Goal: Information Seeking & Learning: Learn about a topic

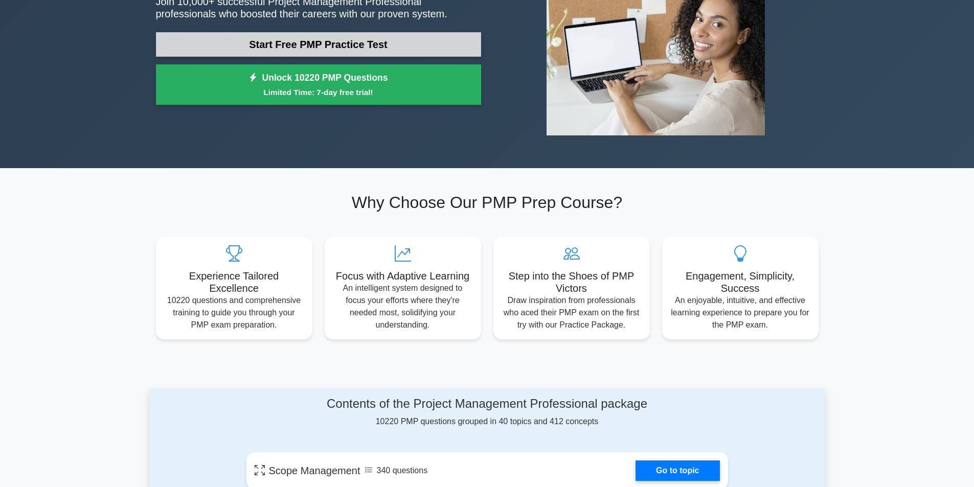
click at [402, 44] on link "Start Free PMP Practice Test" at bounding box center [318, 44] width 325 height 25
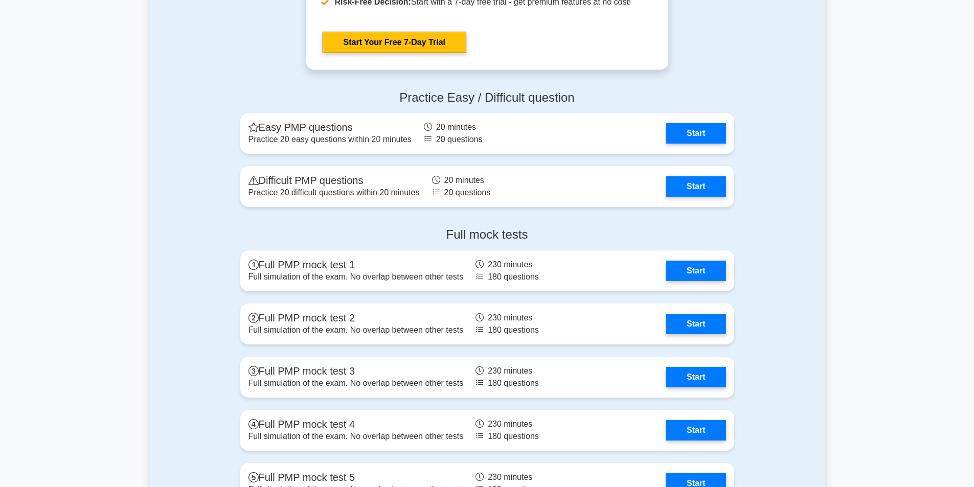
scroll to position [2913, 0]
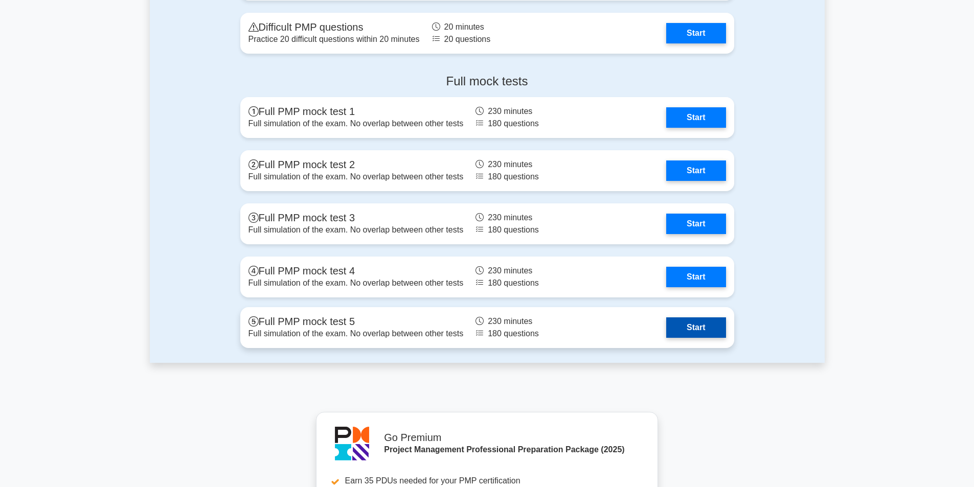
click at [666, 318] on link "Start" at bounding box center [695, 327] width 59 height 20
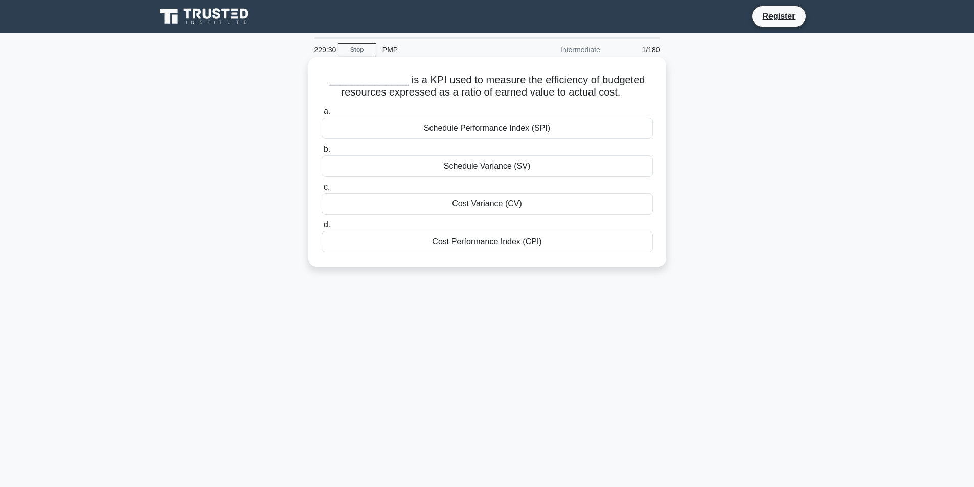
click at [532, 196] on div "Cost Variance (CV)" at bounding box center [486, 203] width 331 height 21
click at [321, 191] on input "c. Cost Variance (CV)" at bounding box center [321, 187] width 0 height 7
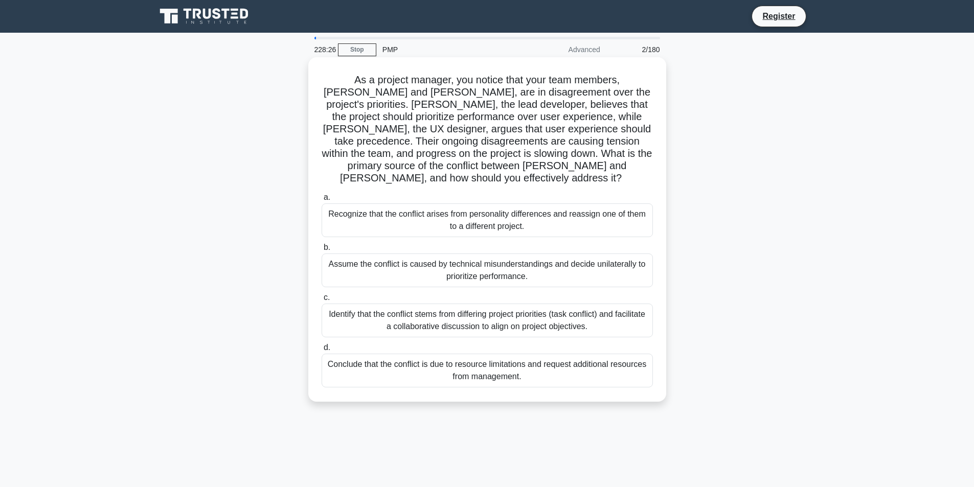
click at [458, 317] on div "Identify that the conflict stems from differing project priorities (task confli…" at bounding box center [486, 321] width 331 height 34
click at [321, 301] on input "c. Identify that the conflict stems from differing project priorities (task con…" at bounding box center [321, 297] width 0 height 7
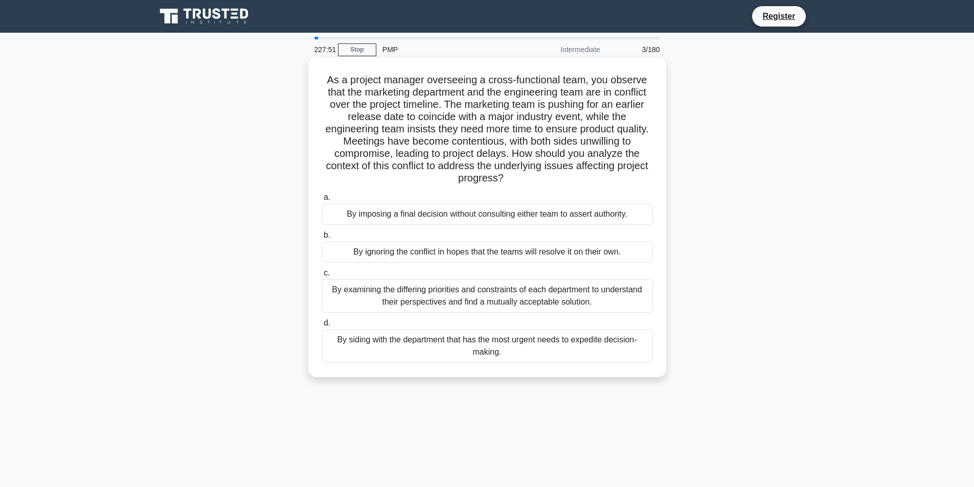
click at [444, 303] on div "By examining the differing priorities and constraints of each department to und…" at bounding box center [486, 296] width 331 height 34
click at [321, 276] on input "c. By examining the differing priorities and constraints of each department to …" at bounding box center [321, 273] width 0 height 7
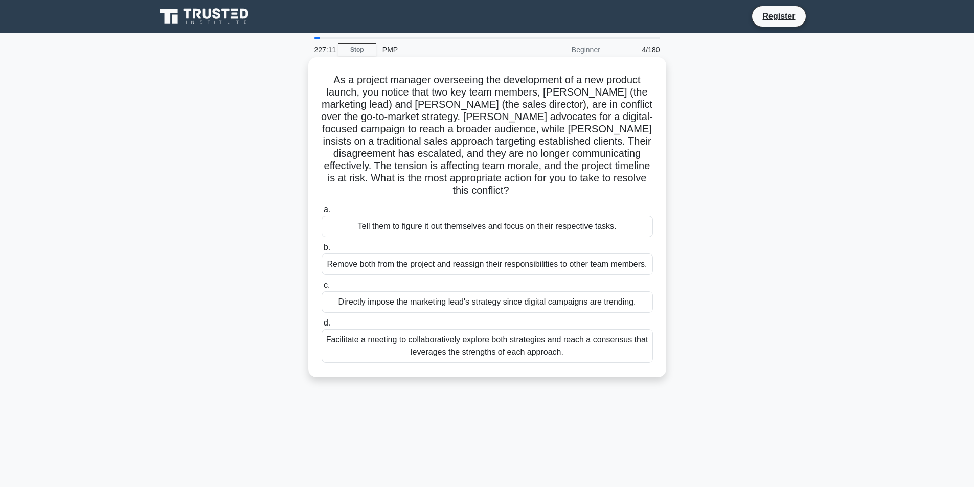
click at [437, 348] on div "Facilitate a meeting to collaboratively explore both strategies and reach a con…" at bounding box center [486, 346] width 331 height 34
click at [321, 327] on input "d. Facilitate a meeting to collaboratively explore both strategies and reach a …" at bounding box center [321, 323] width 0 height 7
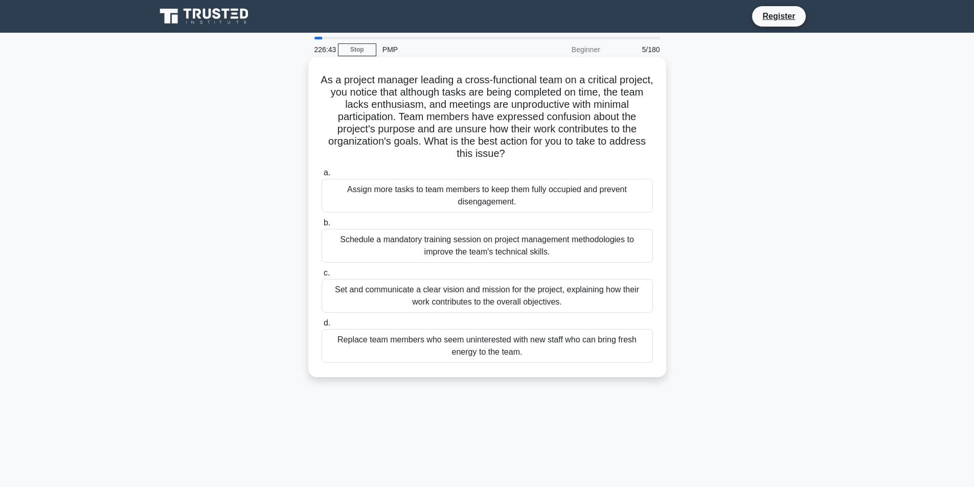
click at [611, 297] on div "Set and communicate a clear vision and mission for the project, explaining how …" at bounding box center [486, 296] width 331 height 34
click at [321, 276] on input "c. Set and communicate a clear vision and mission for the project, explaining h…" at bounding box center [321, 273] width 0 height 7
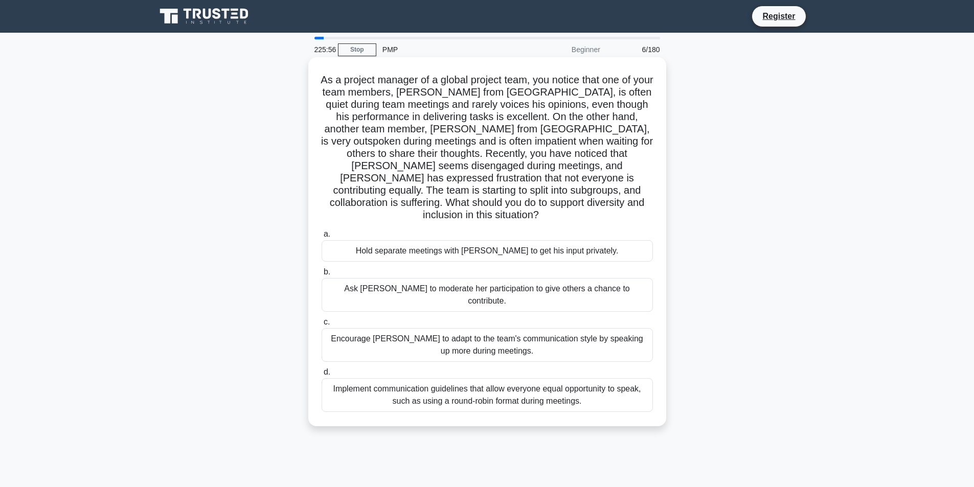
click at [526, 386] on div "Implement communication guidelines that allow everyone equal opportunity to spe…" at bounding box center [486, 395] width 331 height 34
click at [321, 376] on input "d. Implement communication guidelines that allow everyone equal opportunity to …" at bounding box center [321, 372] width 0 height 7
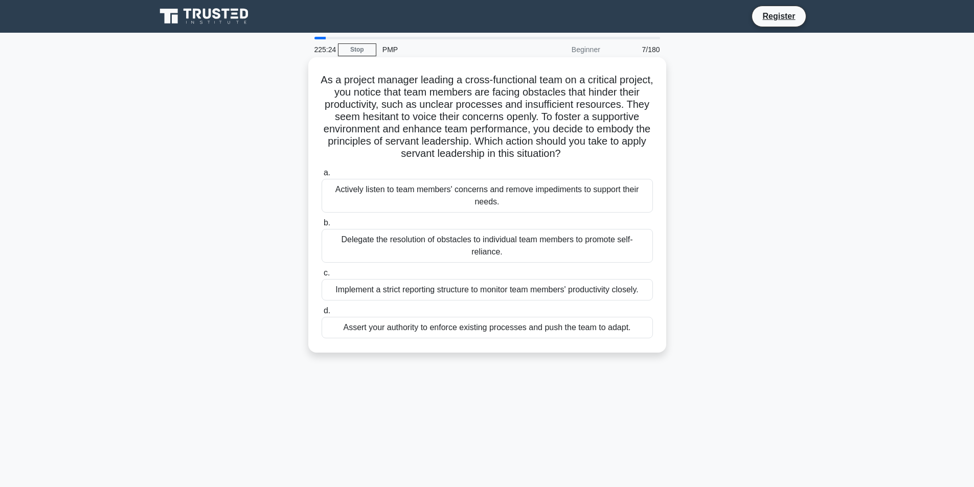
click at [522, 195] on div "Actively listen to team members' concerns and remove impediments to support the…" at bounding box center [486, 196] width 331 height 34
click at [321, 176] on input "a. Actively listen to team members' concerns and remove impediments to support …" at bounding box center [321, 173] width 0 height 7
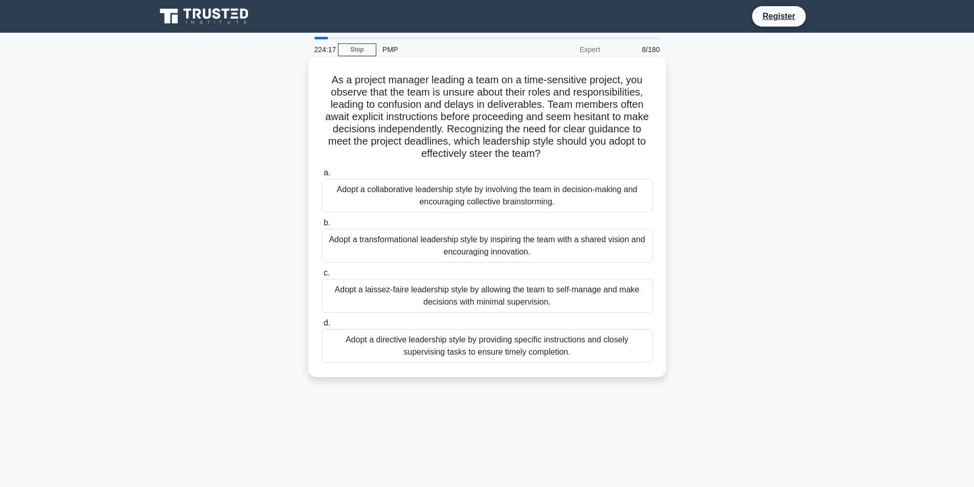
click at [370, 349] on div "Adopt a directive leadership style by providing specific instructions and close…" at bounding box center [486, 346] width 331 height 34
click at [321, 327] on input "d. Adopt a directive leadership style by providing specific instructions and cl…" at bounding box center [321, 323] width 0 height 7
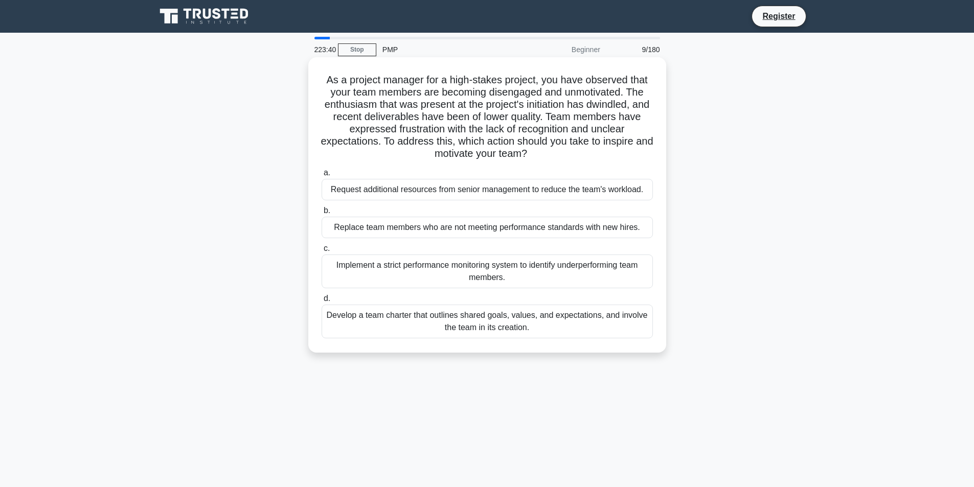
click at [421, 335] on div "Develop a team charter that outlines shared goals, values, and expectations, an…" at bounding box center [486, 322] width 331 height 34
click at [321, 302] on input "d. Develop a team charter that outlines shared goals, values, and expectations,…" at bounding box center [321, 298] width 0 height 7
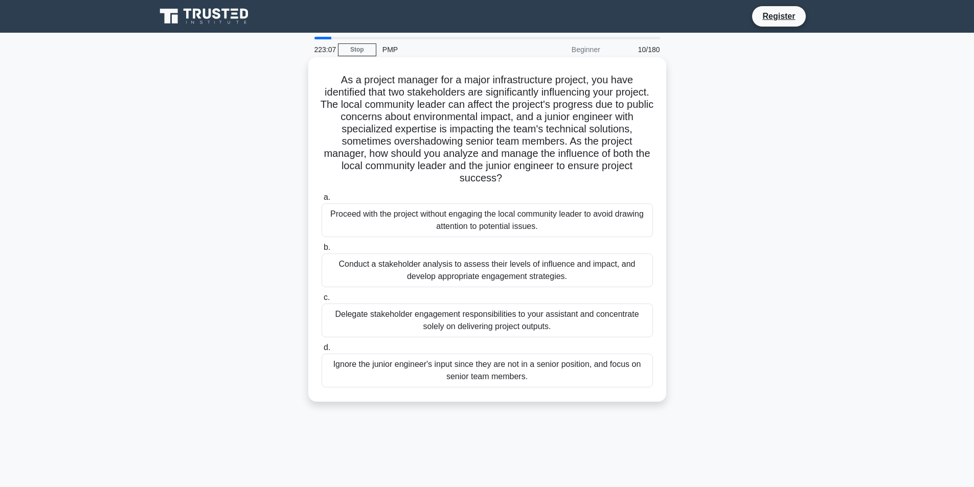
click at [500, 261] on div "Conduct a stakeholder analysis to assess their levels of influence and impact, …" at bounding box center [486, 270] width 331 height 34
click at [321, 251] on input "b. Conduct a stakeholder analysis to assess their levels of influence and impac…" at bounding box center [321, 247] width 0 height 7
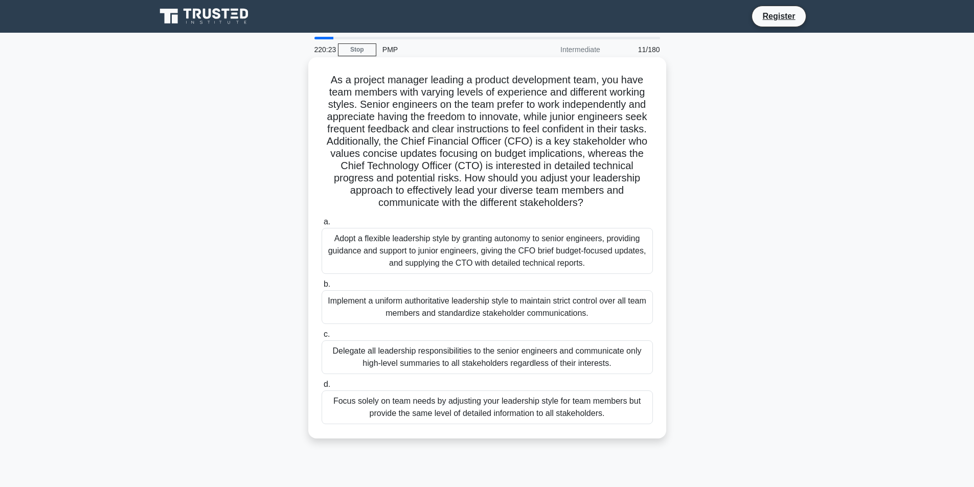
click at [490, 262] on div "Adopt a flexible leadership style by granting autonomy to senior engineers, pro…" at bounding box center [486, 251] width 331 height 46
click at [321, 225] on input "a. Adopt a flexible leadership style by granting autonomy to senior engineers, …" at bounding box center [321, 222] width 0 height 7
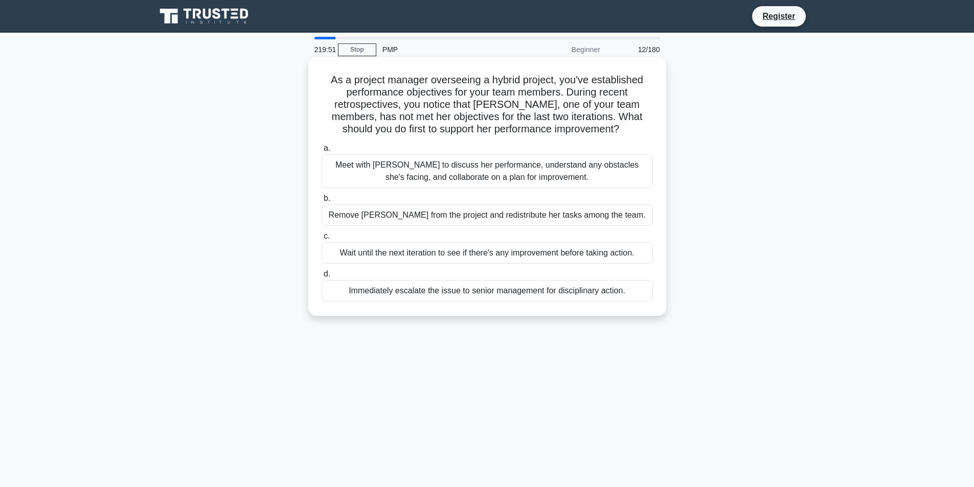
click at [587, 164] on div "Meet with [PERSON_NAME] to discuss her performance, understand any obstacles sh…" at bounding box center [486, 171] width 331 height 34
click at [537, 174] on div "Meet with [PERSON_NAME] to discuss her performance, understand any obstacles sh…" at bounding box center [486, 171] width 331 height 34
click at [321, 152] on input "a. Meet with [PERSON_NAME] to discuss her performance, understand any obstacles…" at bounding box center [321, 148] width 0 height 7
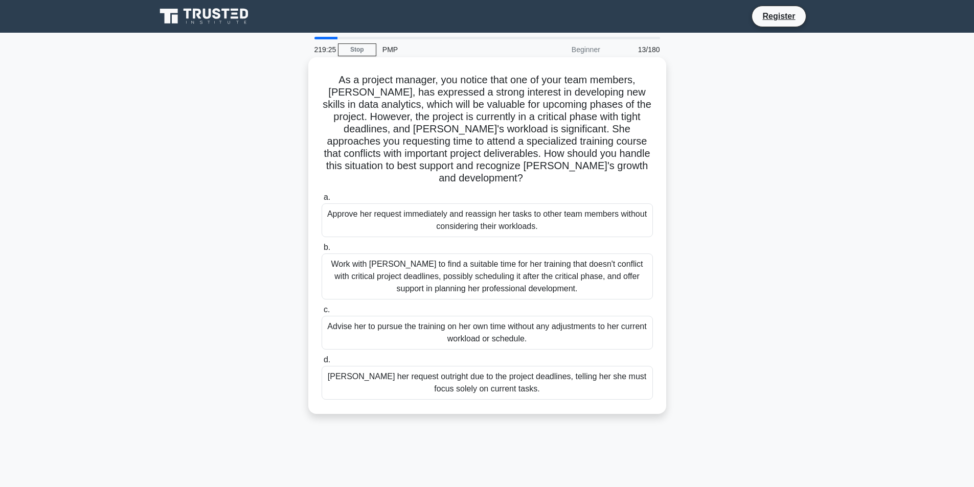
click at [453, 264] on div "Work with [PERSON_NAME] to find a suitable time for her training that doesn't c…" at bounding box center [486, 276] width 331 height 46
click at [321, 251] on input "b. Work with [PERSON_NAME] to find a suitable time for her training that doesn'…" at bounding box center [321, 247] width 0 height 7
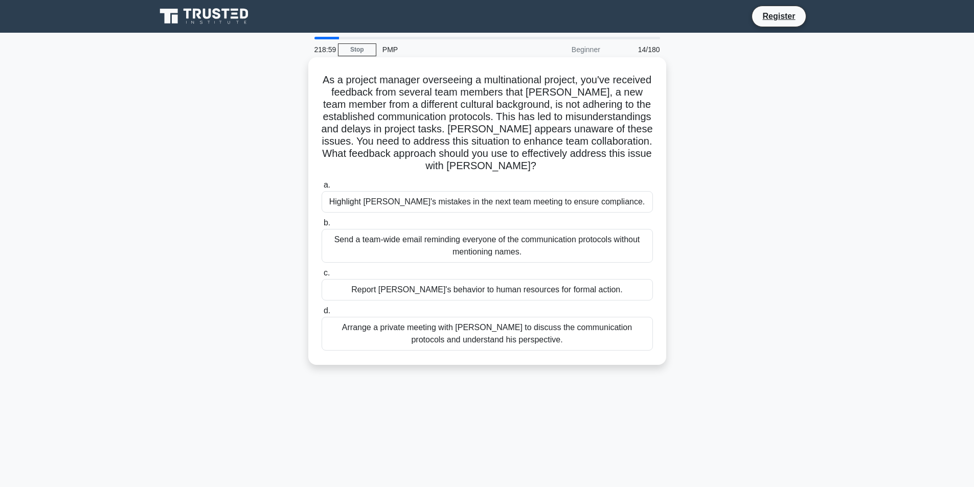
click at [461, 340] on div "Arrange a private meeting with [PERSON_NAME] to discuss the communication proto…" at bounding box center [486, 334] width 331 height 34
click at [321, 314] on input "d. Arrange a private meeting with [PERSON_NAME] to discuss the communication pr…" at bounding box center [321, 311] width 0 height 7
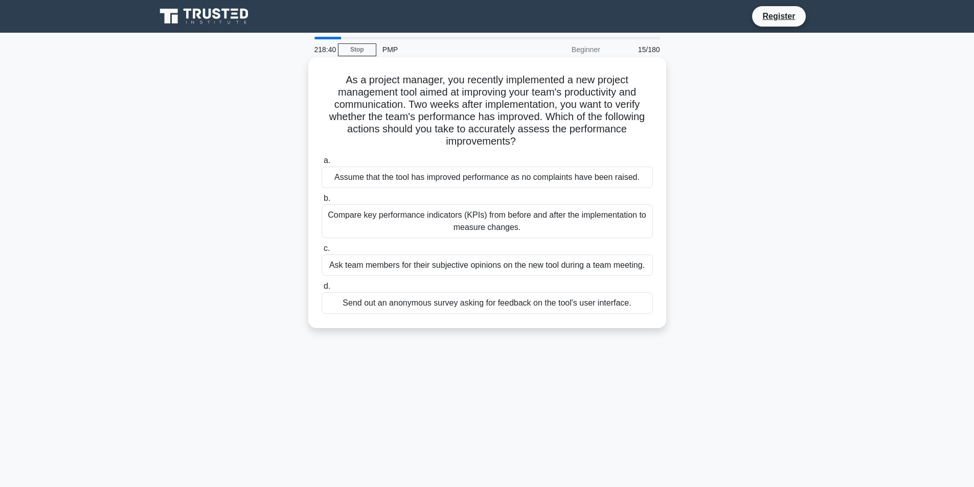
click at [482, 213] on div "Compare key performance indicators (KPIs) from before and after the implementat…" at bounding box center [486, 221] width 331 height 34
click at [321, 202] on input "b. Compare key performance indicators (KPIs) from before and after the implemen…" at bounding box center [321, 198] width 0 height 7
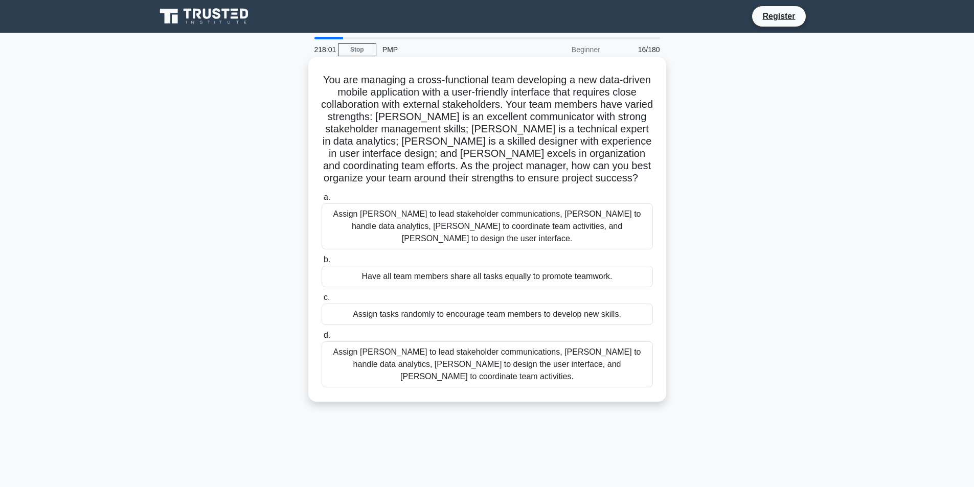
click at [421, 351] on div "Assign [PERSON_NAME] to lead stakeholder communications, [PERSON_NAME] to handl…" at bounding box center [486, 364] width 331 height 46
click at [321, 339] on input "d. Assign [PERSON_NAME] to lead stakeholder communications, [PERSON_NAME] to ha…" at bounding box center [321, 335] width 0 height 7
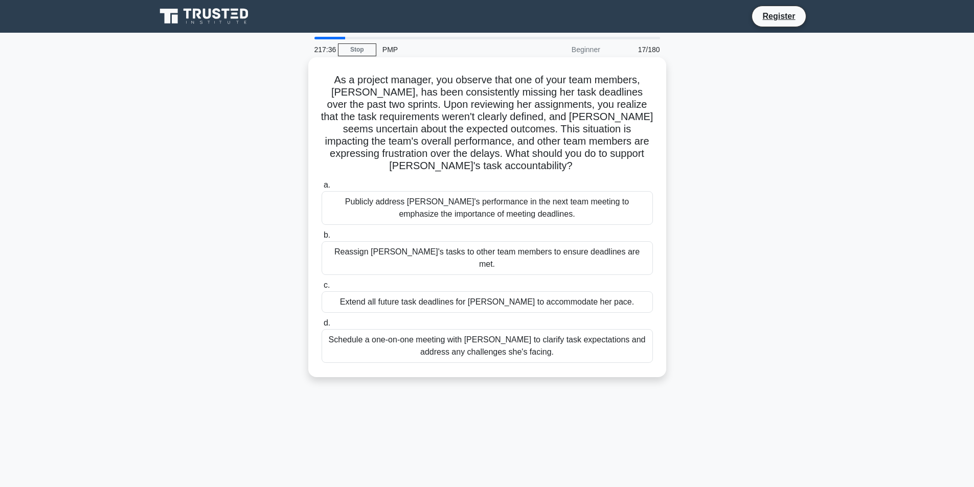
click at [495, 346] on div "Schedule a one-on-one meeting with [PERSON_NAME] to clarify task expectations a…" at bounding box center [486, 346] width 331 height 34
click at [321, 327] on input "d. Schedule a one-on-one meeting with [PERSON_NAME] to clarify task expectation…" at bounding box center [321, 323] width 0 height 7
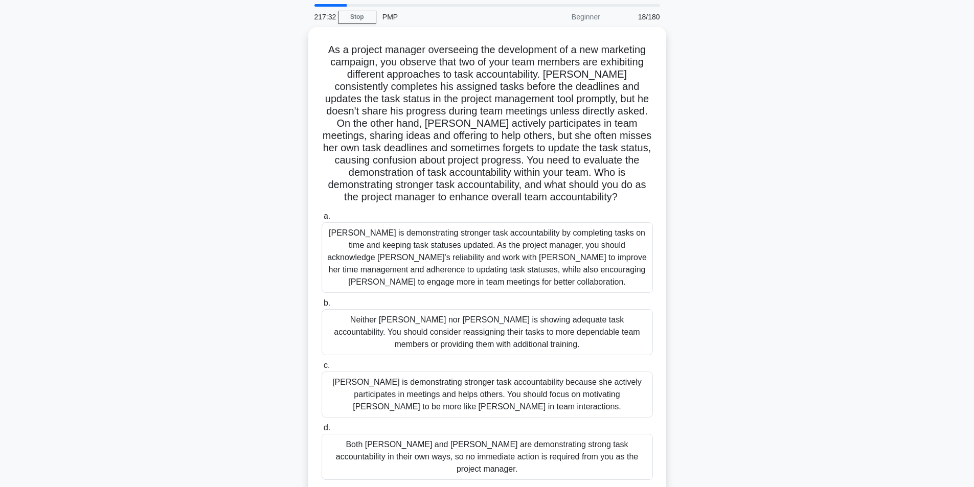
scroll to position [51, 0]
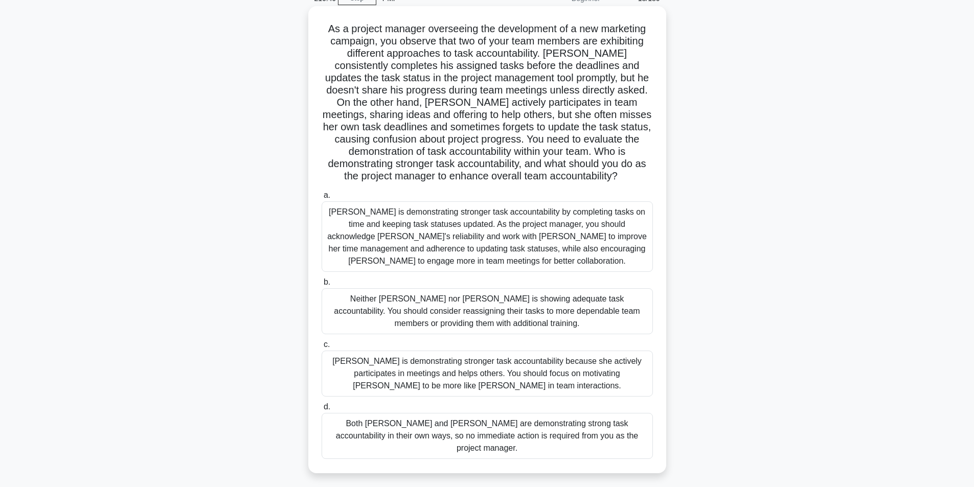
click at [485, 241] on div "[PERSON_NAME] is demonstrating stronger task accountability by completing tasks…" at bounding box center [486, 236] width 331 height 71
click at [321, 199] on input "[PERSON_NAME] is demonstrating stronger task accountability by completing tasks…" at bounding box center [321, 195] width 0 height 7
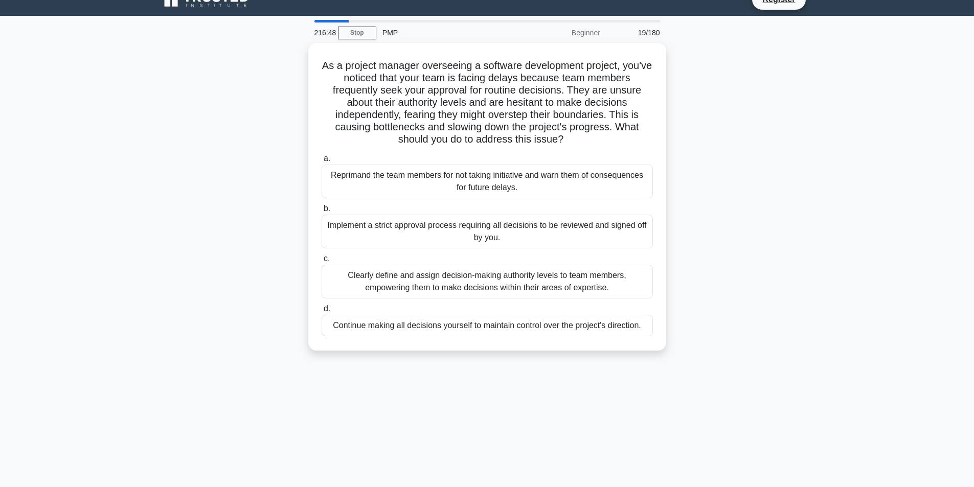
scroll to position [0, 0]
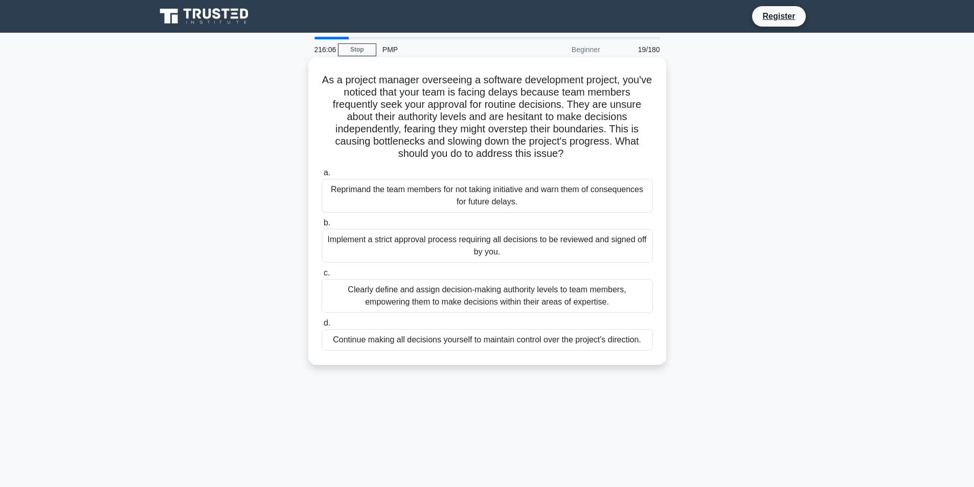
click at [467, 306] on div "Clearly define and assign decision-making authority levels to team members, emp…" at bounding box center [486, 296] width 331 height 34
click at [321, 276] on input "c. Clearly define and assign decision-making authority levels to team members, …" at bounding box center [321, 273] width 0 height 7
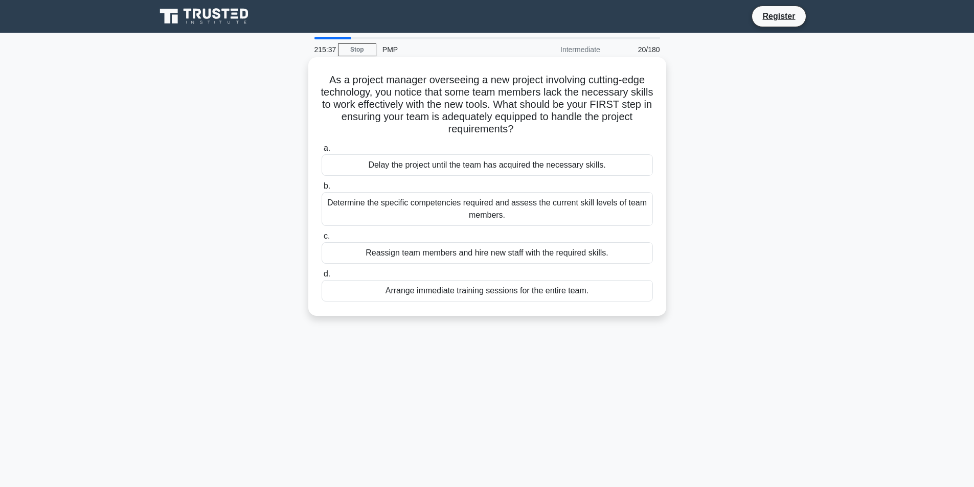
click at [476, 214] on div "Determine the specific competencies required and assess the current skill level…" at bounding box center [486, 209] width 331 height 34
click at [321, 190] on input "b. Determine the specific competencies required and assess the current skill le…" at bounding box center [321, 186] width 0 height 7
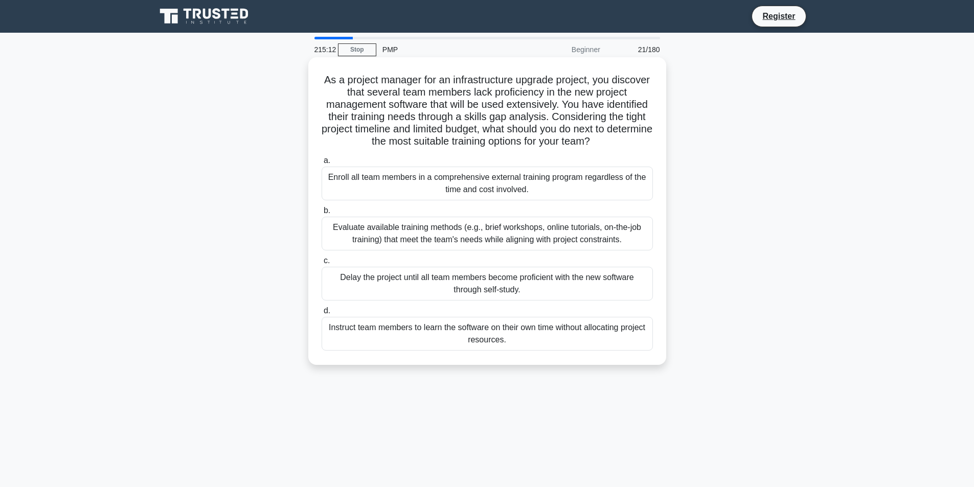
click at [570, 245] on div "Evaluate available training methods (e.g., brief workshops, online tutorials, o…" at bounding box center [486, 234] width 331 height 34
click at [321, 214] on input "b. Evaluate available training methods (e.g., brief workshops, online tutorials…" at bounding box center [321, 210] width 0 height 7
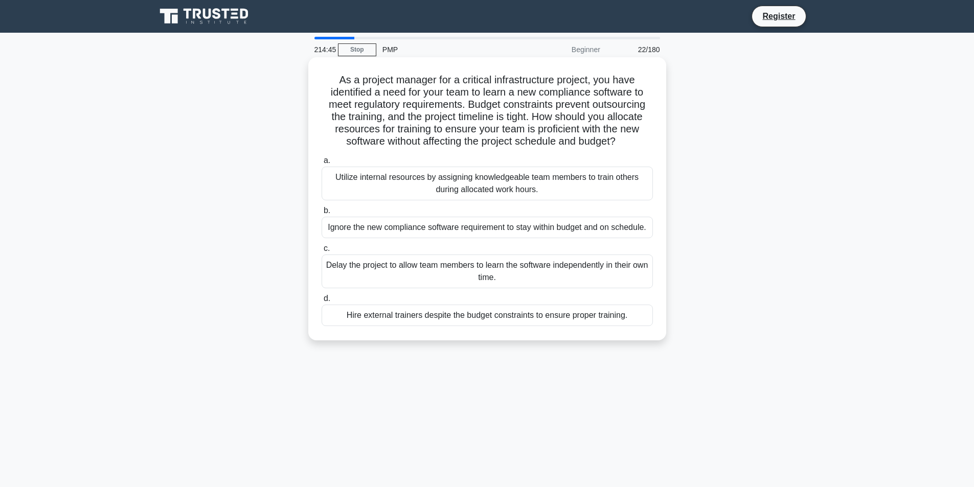
click at [513, 178] on div "Utilize internal resources by assigning knowledgeable team members to train oth…" at bounding box center [486, 184] width 331 height 34
click at [321, 164] on input "a. Utilize internal resources by assigning knowledgeable team members to train …" at bounding box center [321, 160] width 0 height 7
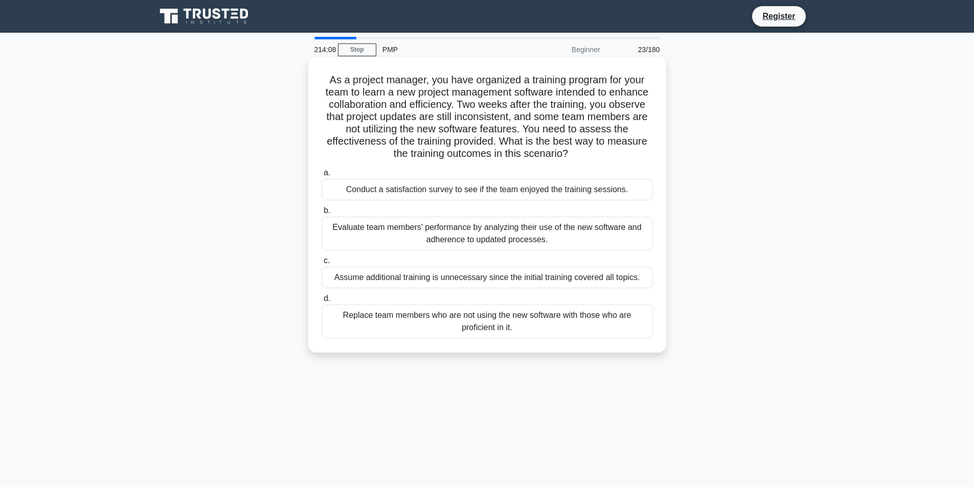
click at [590, 229] on div "Evaluate team members' performance by analyzing their use of the new software a…" at bounding box center [486, 234] width 331 height 34
click at [321, 214] on input "b. Evaluate team members' performance by analyzing their use of the new softwar…" at bounding box center [321, 210] width 0 height 7
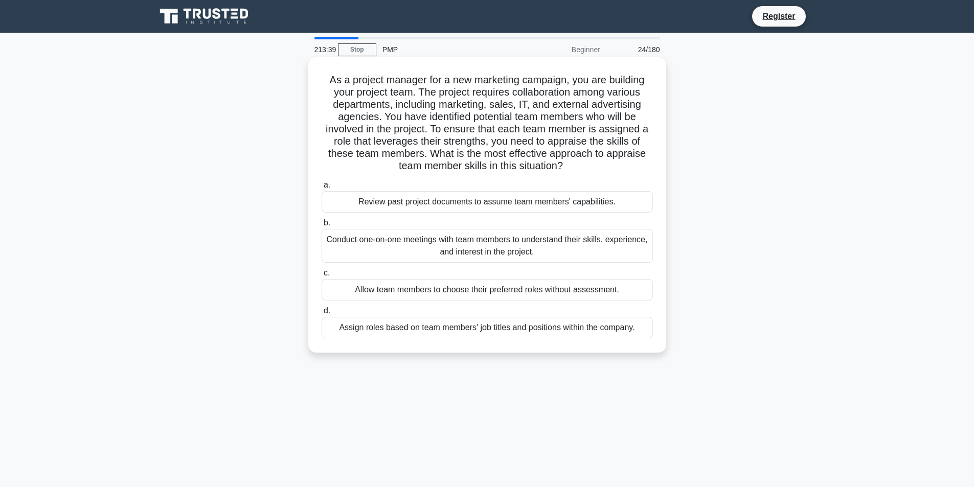
click at [539, 247] on div "Conduct one-on-one meetings with team members to understand their skills, exper…" at bounding box center [486, 246] width 331 height 34
click at [321, 226] on input "b. Conduct one-on-one meetings with team members to understand their skills, ex…" at bounding box center [321, 223] width 0 height 7
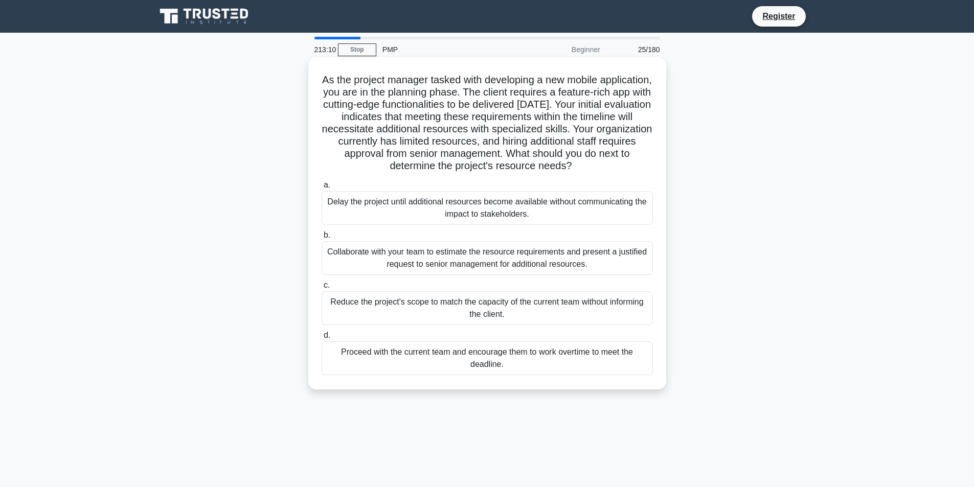
click at [453, 264] on div "Collaborate with your team to estimate the resource requirements and present a …" at bounding box center [486, 258] width 331 height 34
click at [321, 239] on input "b. Collaborate with your team to estimate the resource requirements and present…" at bounding box center [321, 235] width 0 height 7
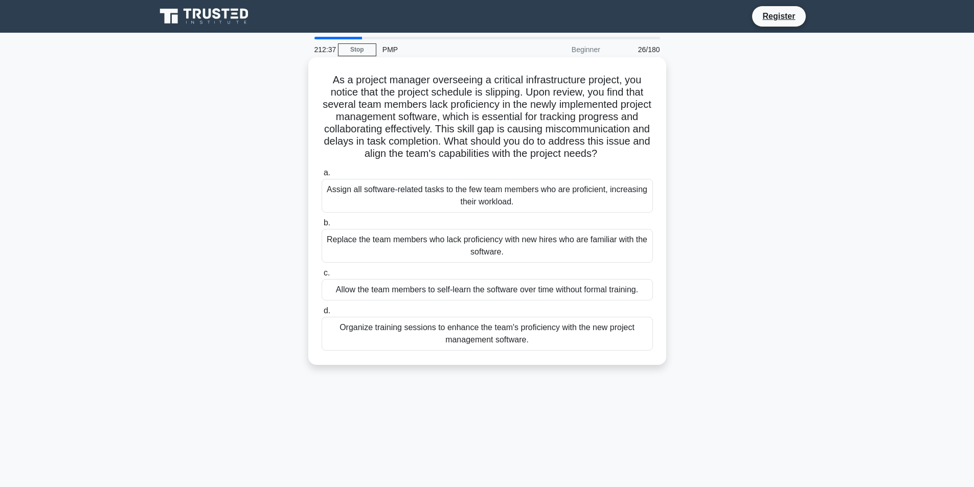
click at [479, 337] on div "Organize training sessions to enhance the team's proficiency with the new proje…" at bounding box center [486, 334] width 331 height 34
click at [321, 314] on input "d. Organize training sessions to enhance the team's proficiency with the new pr…" at bounding box center [321, 311] width 0 height 7
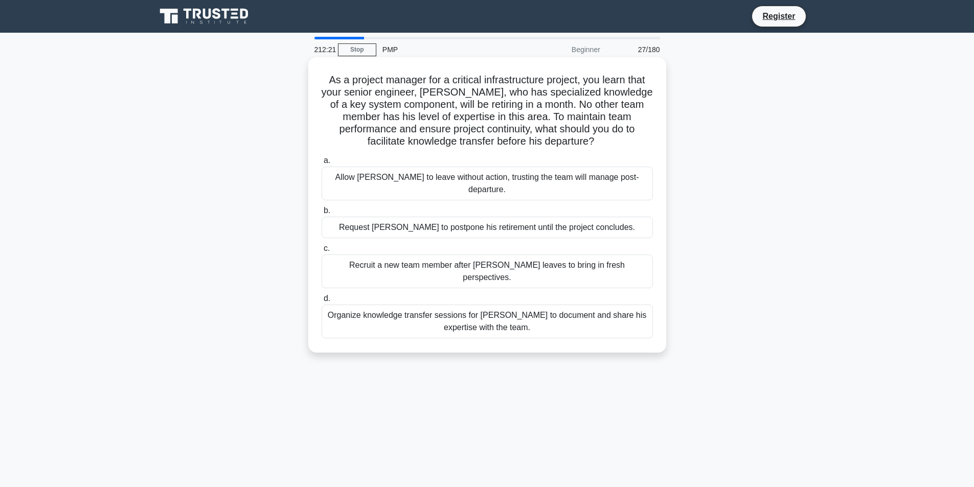
click at [540, 305] on div "Organize knowledge transfer sessions for [PERSON_NAME] to document and share hi…" at bounding box center [486, 322] width 331 height 34
click at [321, 295] on input "d. Organize knowledge transfer sessions for [PERSON_NAME] to document and share…" at bounding box center [321, 298] width 0 height 7
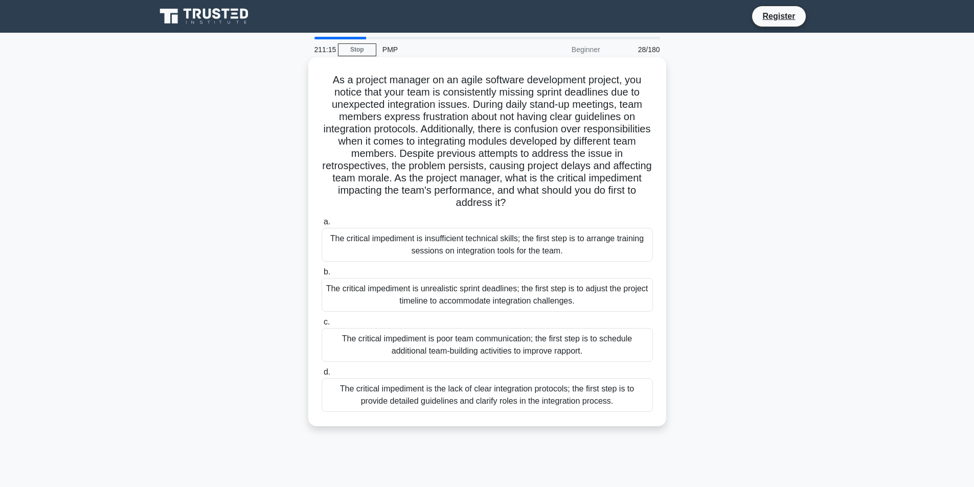
click at [587, 403] on div "The critical impediment is the lack of clear integration protocols; the first s…" at bounding box center [486, 395] width 331 height 34
click at [321, 376] on input "d. The critical impediment is the lack of clear integration protocols; the firs…" at bounding box center [321, 372] width 0 height 7
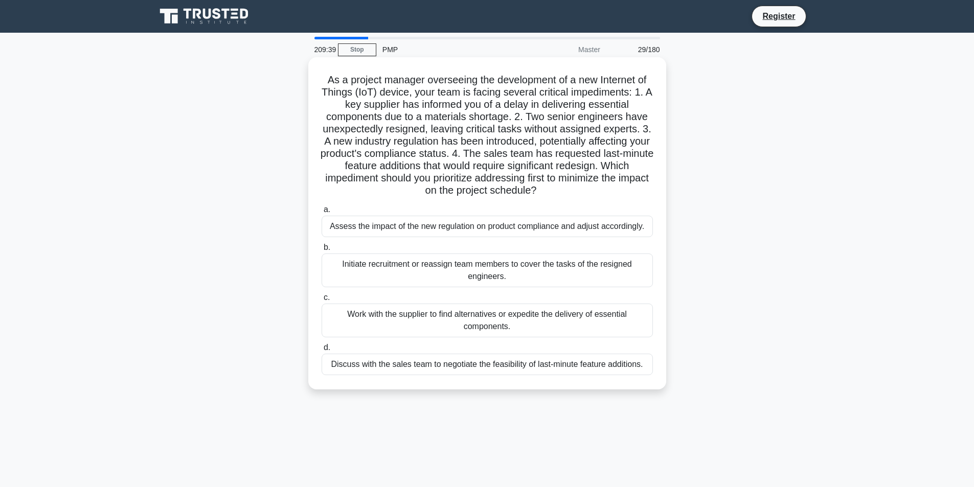
click at [537, 271] on div "Initiate recruitment or reassign team members to cover the tasks of the resigne…" at bounding box center [486, 270] width 331 height 34
click at [321, 251] on input "b. Initiate recruitment or reassign team members to cover the tasks of the resi…" at bounding box center [321, 247] width 0 height 7
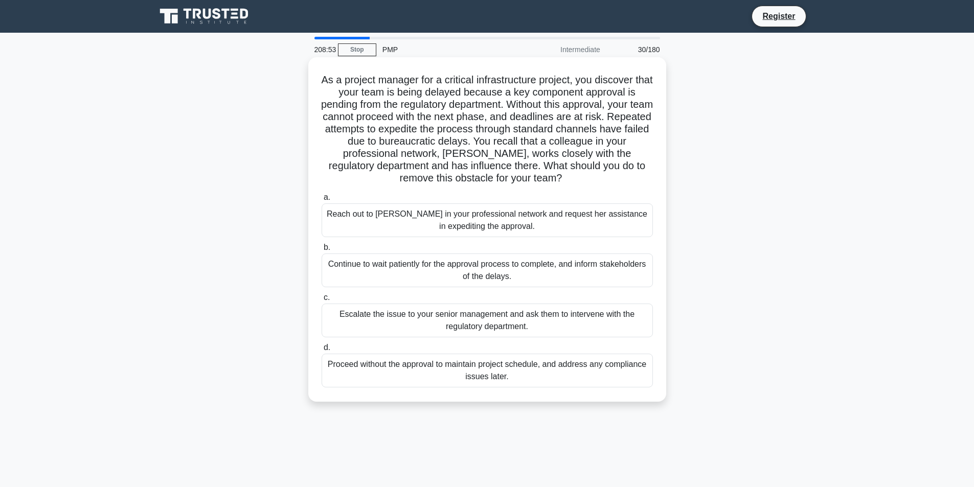
click at [562, 222] on div "Reach out to [PERSON_NAME] in your professional network and request her assista…" at bounding box center [486, 220] width 331 height 34
click at [321, 201] on input "a. Reach out to [PERSON_NAME] in your professional network and request her assi…" at bounding box center [321, 197] width 0 height 7
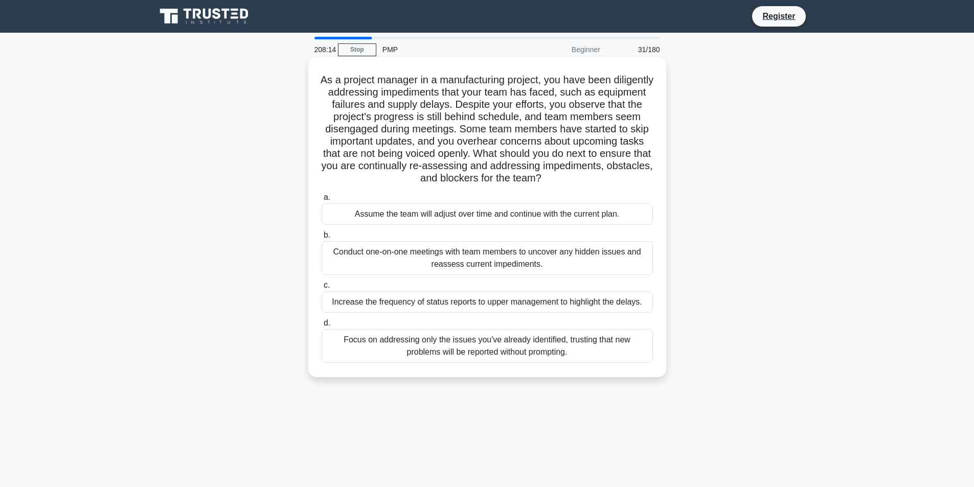
click at [363, 260] on div "Conduct one-on-one meetings with team members to uncover any hidden issues and …" at bounding box center [486, 258] width 331 height 34
click at [321, 239] on input "b. Conduct one-on-one meetings with team members to uncover any hidden issues a…" at bounding box center [321, 235] width 0 height 7
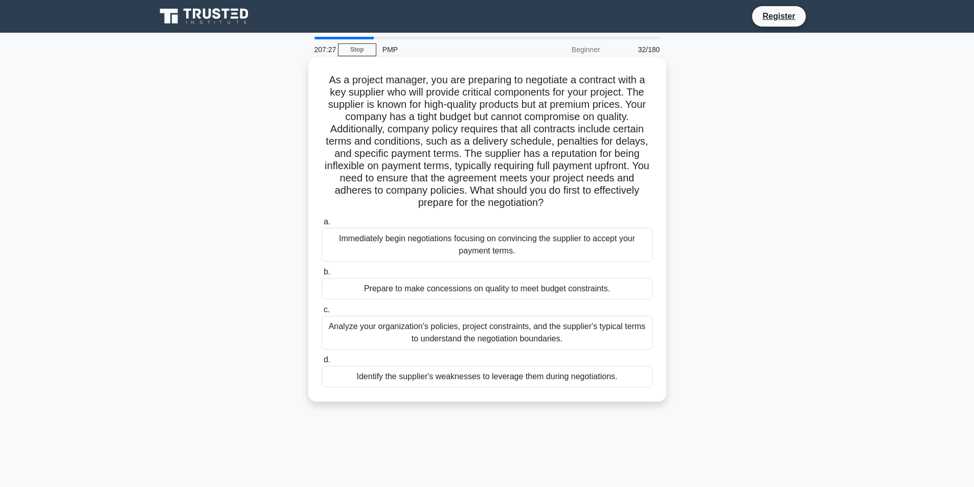
click at [544, 333] on div "Analyze your organization's policies, project constraints, and the supplier's t…" at bounding box center [486, 333] width 331 height 34
click at [321, 313] on input "c. Analyze your organization's policies, project constraints, and the supplier'…" at bounding box center [321, 310] width 0 height 7
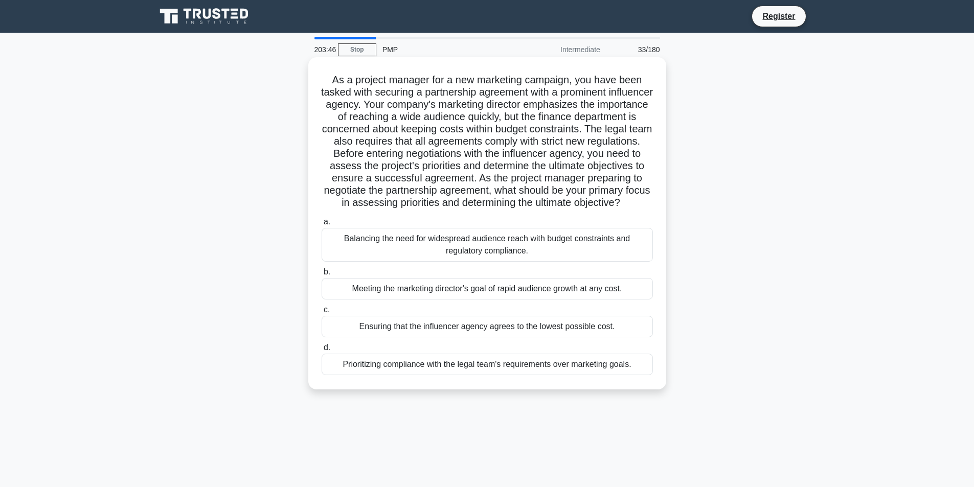
click at [558, 259] on div "Balancing the need for widespread audience reach with budget constraints and re…" at bounding box center [486, 245] width 331 height 34
click at [321, 225] on input "a. Balancing the need for widespread audience reach with budget constraints and…" at bounding box center [321, 222] width 0 height 7
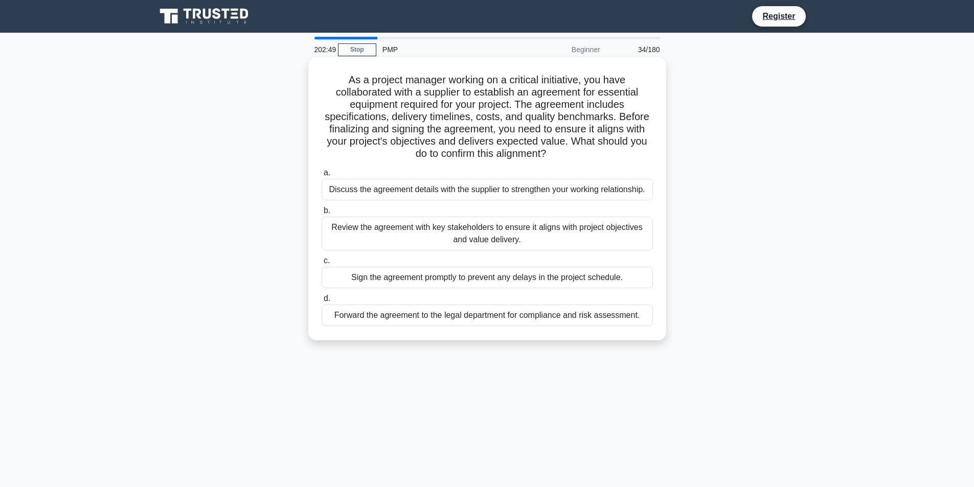
click at [553, 225] on div "Review the agreement with key stakeholders to ensure it aligns with project obj…" at bounding box center [486, 234] width 331 height 34
click at [321, 214] on input "b. Review the agreement with key stakeholders to ensure it aligns with project …" at bounding box center [321, 210] width 0 height 7
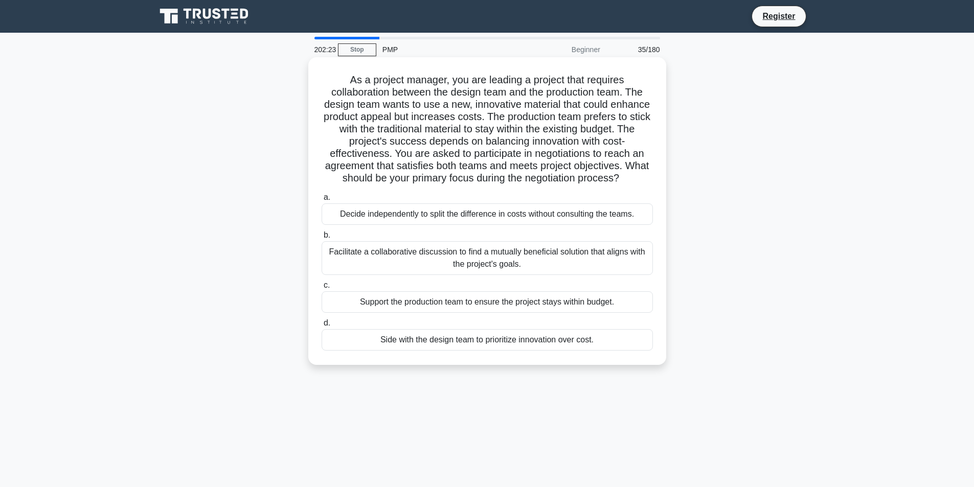
click at [628, 268] on div "Facilitate a collaborative discussion to find a mutually beneficial solution th…" at bounding box center [486, 258] width 331 height 34
click at [321, 239] on input "b. Facilitate a collaborative discussion to find a mutually beneficial solution…" at bounding box center [321, 235] width 0 height 7
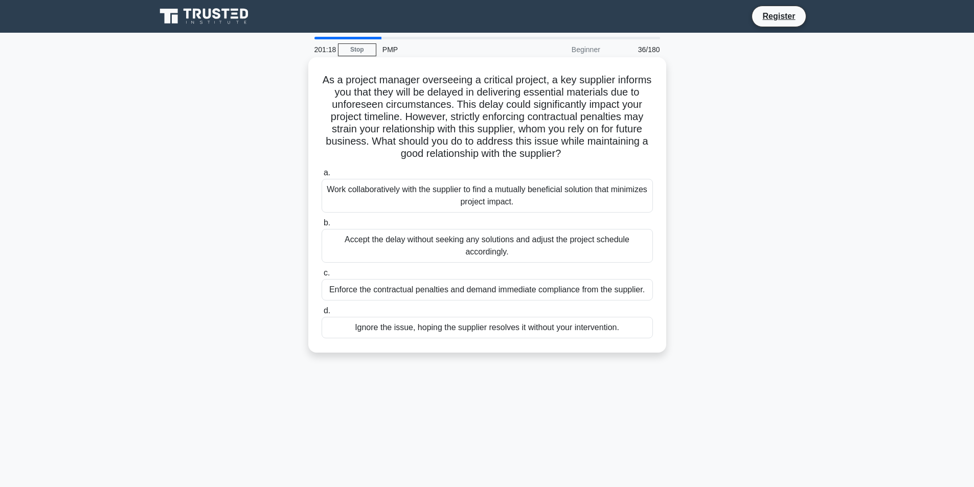
click at [523, 203] on div "Work collaboratively with the supplier to find a mutually beneficial solution t…" at bounding box center [486, 196] width 331 height 34
click at [321, 176] on input "a. Work collaboratively with the supplier to find a mutually beneficial solutio…" at bounding box center [321, 173] width 0 height 7
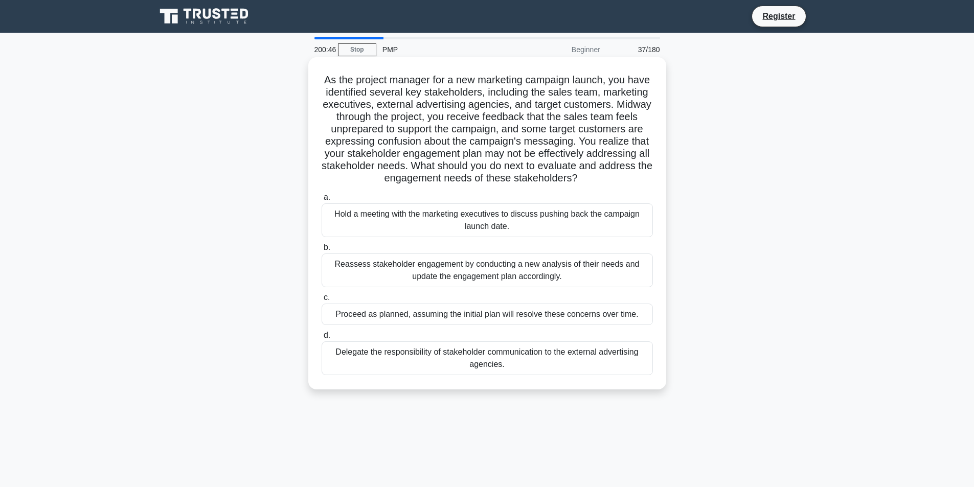
click at [569, 284] on div "Reassess stakeholder engagement by conducting a new analysis of their needs and…" at bounding box center [486, 270] width 331 height 34
click at [321, 251] on input "b. Reassess stakeholder engagement by conducting a new analysis of their needs …" at bounding box center [321, 247] width 0 height 7
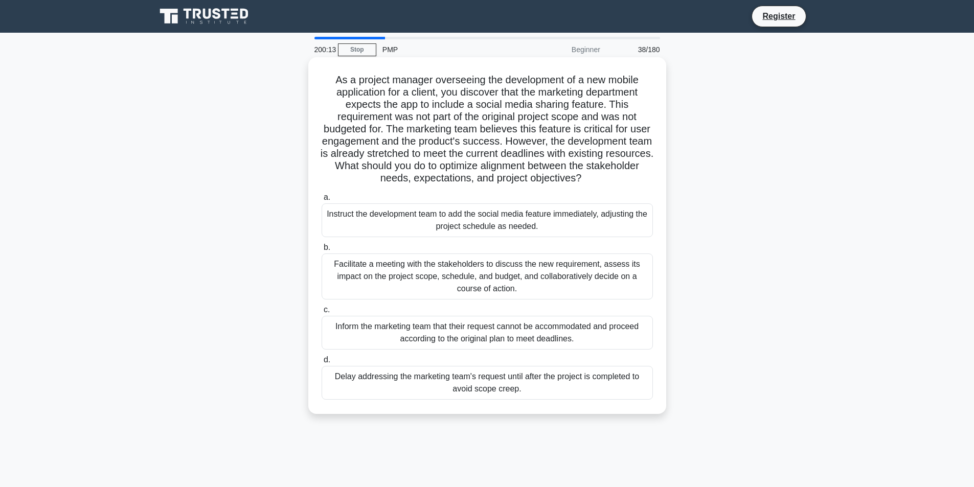
click at [482, 290] on div "Facilitate a meeting with the stakeholders to discuss the new requirement, asse…" at bounding box center [486, 276] width 331 height 46
click at [321, 251] on input "b. Facilitate a meeting with the stakeholders to discuss the new requirement, a…" at bounding box center [321, 247] width 0 height 7
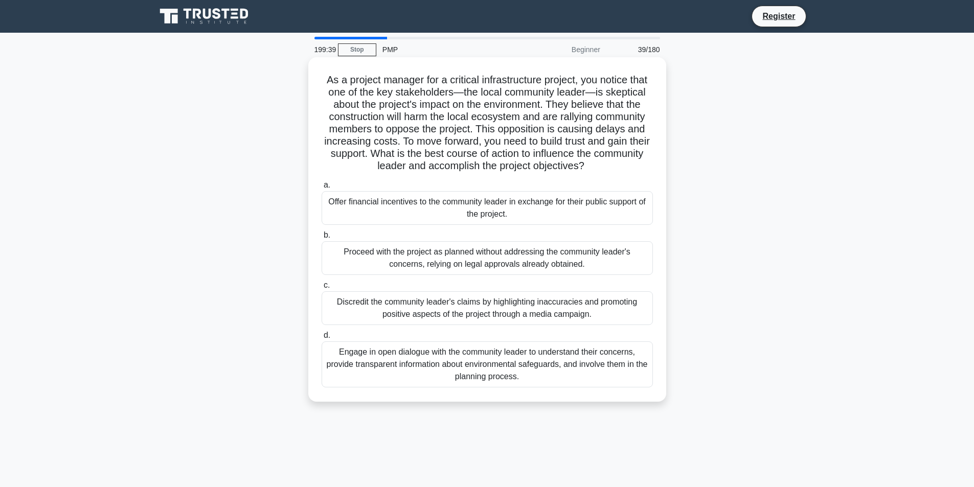
click at [590, 351] on div "Engage in open dialogue with the community leader to understand their concerns,…" at bounding box center [486, 364] width 331 height 46
click at [321, 339] on input "d. Engage in open dialogue with the community leader to understand their concer…" at bounding box center [321, 335] width 0 height 7
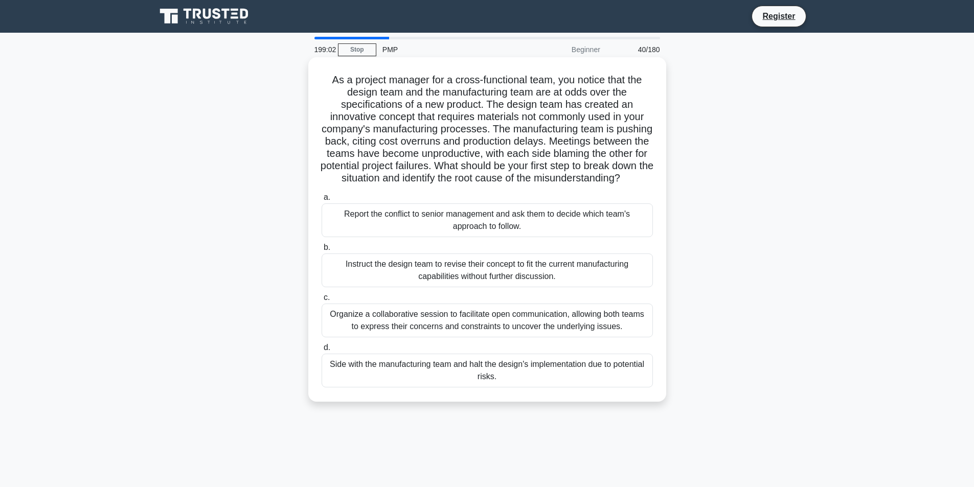
click at [562, 334] on div "Organize a collaborative session to facilitate open communication, allowing bot…" at bounding box center [486, 321] width 331 height 34
click at [321, 301] on input "c. Organize a collaborative session to facilitate open communication, allowing …" at bounding box center [321, 297] width 0 height 7
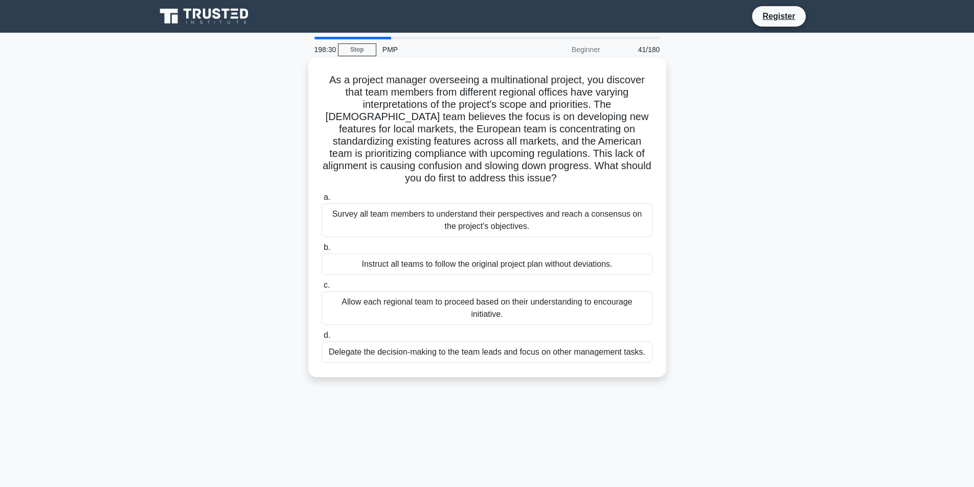
click at [526, 200] on label "a. Survey all team members to understand their perspectives and reach a consens…" at bounding box center [486, 214] width 331 height 46
click at [321, 200] on input "a. Survey all team members to understand their perspectives and reach a consens…" at bounding box center [321, 197] width 0 height 7
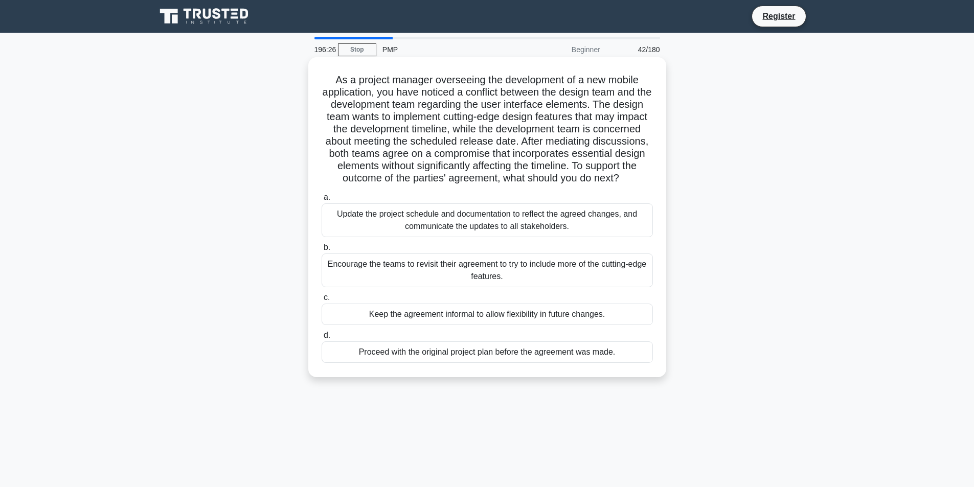
click at [444, 228] on div "Update the project schedule and documentation to reflect the agreed changes, an…" at bounding box center [486, 220] width 331 height 34
click at [321, 201] on input "a. Update the project schedule and documentation to reflect the agreed changes,…" at bounding box center [321, 197] width 0 height 7
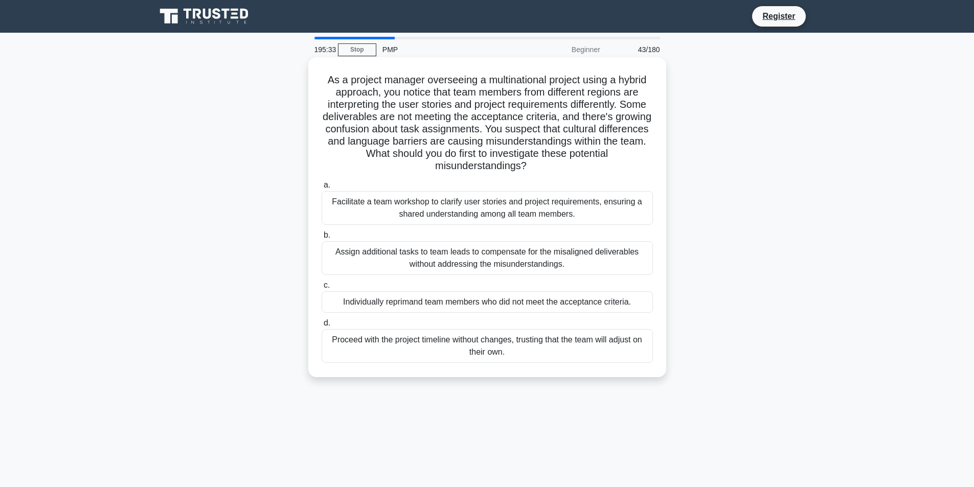
drag, startPoint x: 553, startPoint y: 200, endPoint x: 581, endPoint y: 200, distance: 27.6
click at [552, 200] on div "Facilitate a team workshop to clarify user stories and project requirements, en…" at bounding box center [486, 208] width 331 height 34
click at [545, 200] on div "Facilitate a team workshop to clarify user stories and project requirements, en…" at bounding box center [486, 208] width 331 height 34
click at [321, 189] on input "a. Facilitate a team workshop to clarify user stories and project requirements,…" at bounding box center [321, 185] width 0 height 7
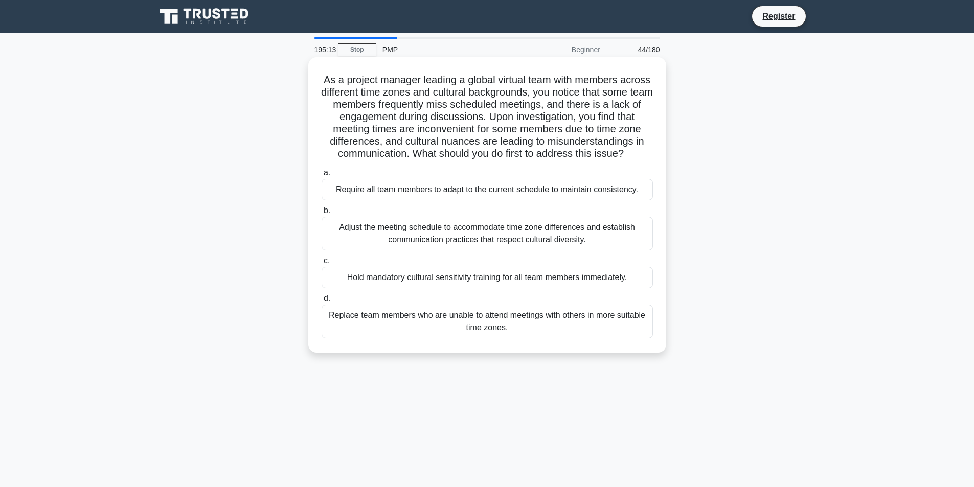
click at [464, 242] on div "Adjust the meeting schedule to accommodate time zone differences and establish …" at bounding box center [486, 234] width 331 height 34
click at [321, 214] on input "b. Adjust the meeting schedule to accommodate time zone differences and establi…" at bounding box center [321, 210] width 0 height 7
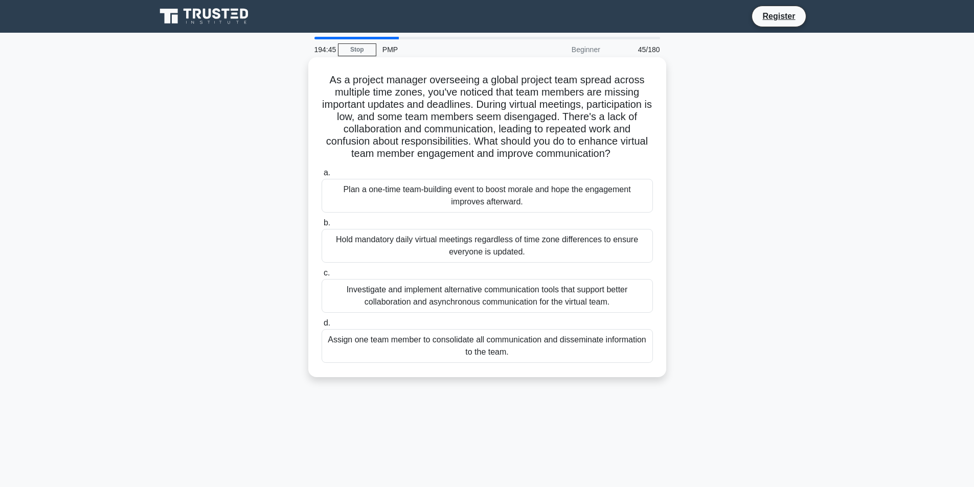
click at [620, 286] on div "Investigate and implement alternative communication tools that support better c…" at bounding box center [486, 296] width 331 height 34
click at [321, 276] on input "c. Investigate and implement alternative communication tools that support bette…" at bounding box center [321, 273] width 0 height 7
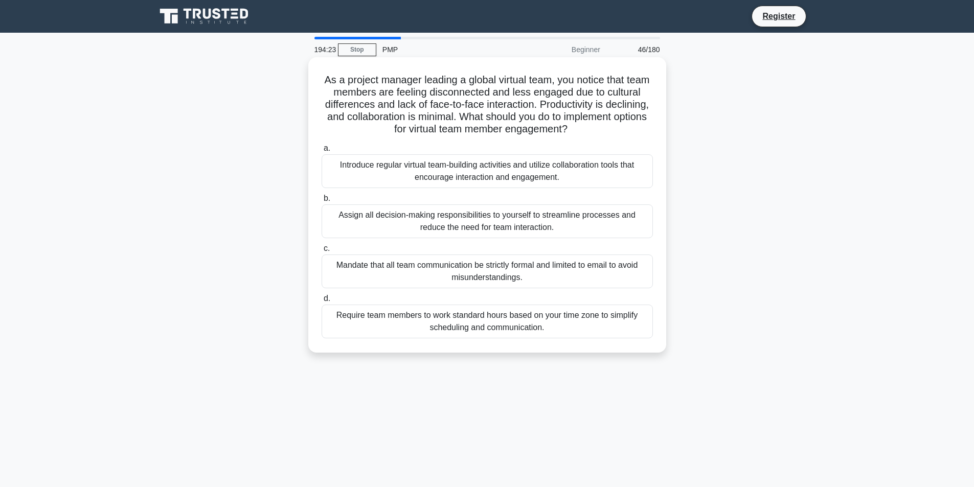
click at [563, 159] on div "Introduce regular virtual team-building activities and utilize collaboration to…" at bounding box center [486, 171] width 331 height 34
click at [321, 152] on input "a. Introduce regular virtual team-building activities and utilize collaboration…" at bounding box center [321, 148] width 0 height 7
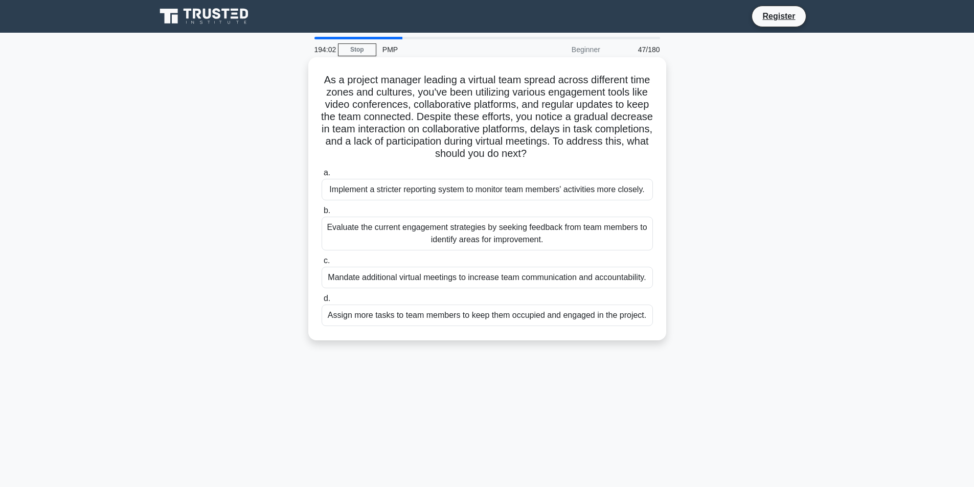
click at [597, 233] on div "Evaluate the current engagement strategies by seeking feedback from team member…" at bounding box center [486, 234] width 331 height 34
click at [321, 214] on input "b. Evaluate the current engagement strategies by seeking feedback from team mem…" at bounding box center [321, 210] width 0 height 7
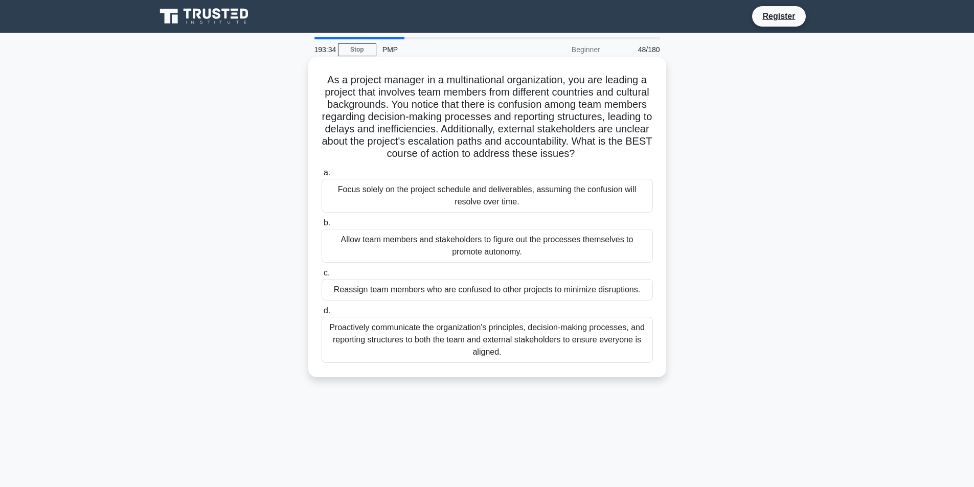
click at [561, 349] on div "Proactively communicate the organization's principles, decision-making processe…" at bounding box center [486, 340] width 331 height 46
click at [321, 314] on input "d. Proactively communicate the organization's principles, decision-making proce…" at bounding box center [321, 311] width 0 height 7
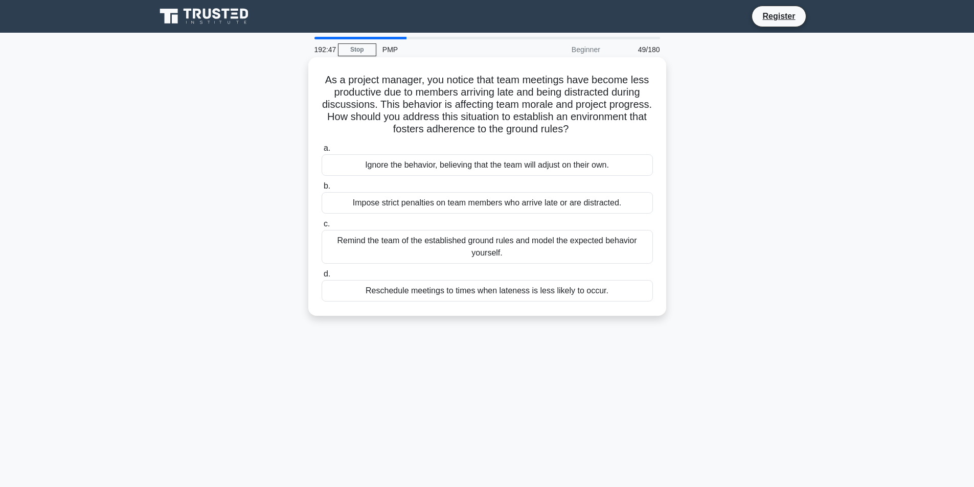
click at [548, 243] on div "Remind the team of the established ground rules and model the expected behavior…" at bounding box center [486, 247] width 331 height 34
click at [321, 227] on input "c. Remind the team of the established ground rules and model the expected behav…" at bounding box center [321, 224] width 0 height 7
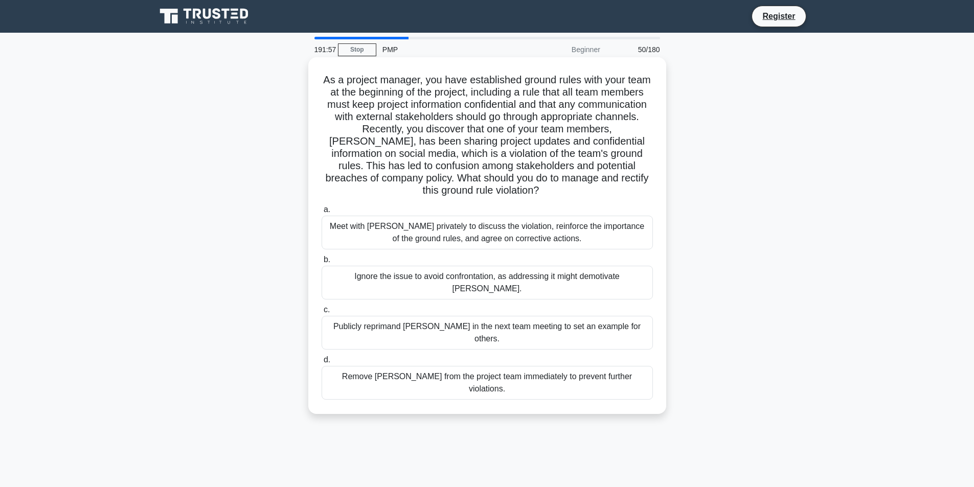
click at [473, 236] on div "Meet with [PERSON_NAME] privately to discuss the violation, reinforce the impor…" at bounding box center [486, 233] width 331 height 34
click at [321, 213] on input "a. Meet with [PERSON_NAME] privately to discuss the violation, reinforce the im…" at bounding box center [321, 209] width 0 height 7
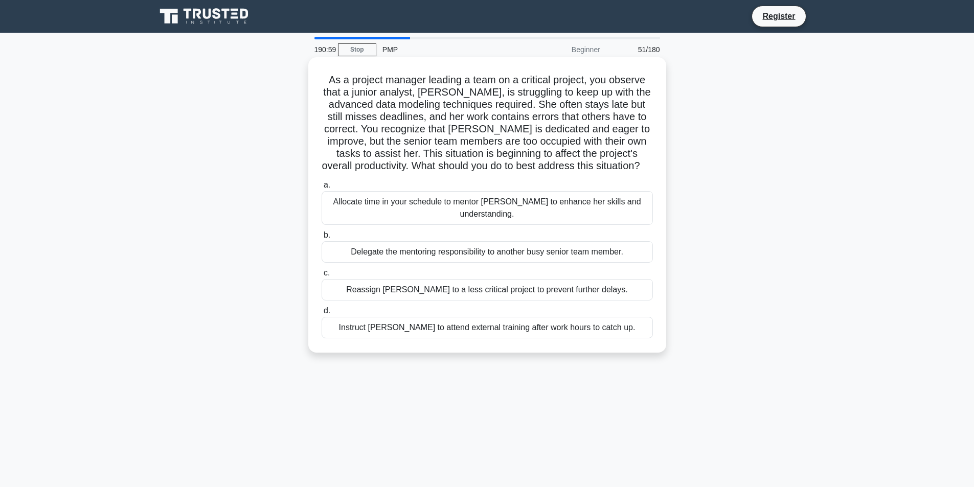
click at [617, 210] on div "Allocate time in your schedule to mentor [PERSON_NAME] to enhance her skills an…" at bounding box center [486, 208] width 331 height 34
click at [321, 189] on input "a. Allocate time in your schedule to mentor [PERSON_NAME] to enhance her skills…" at bounding box center [321, 185] width 0 height 7
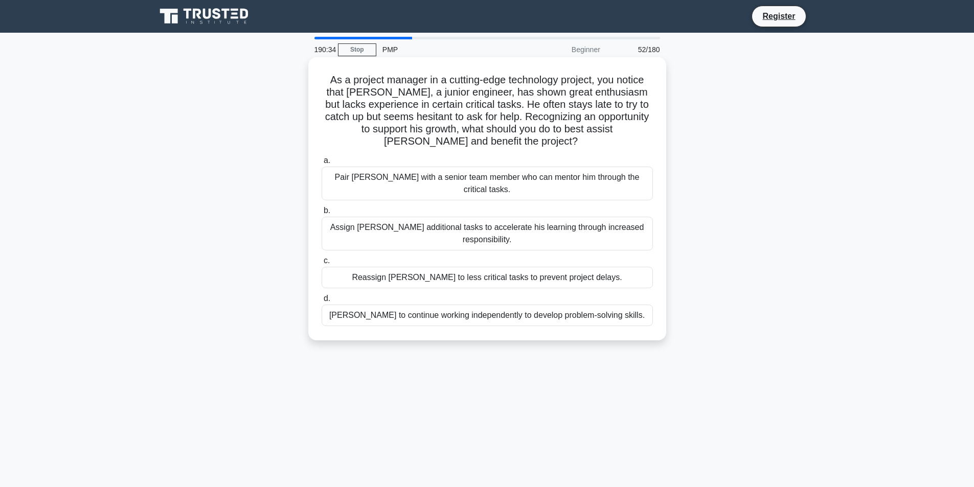
click at [605, 183] on div "Pair [PERSON_NAME] with a senior team member who can mentor him through the cri…" at bounding box center [486, 184] width 331 height 34
click at [321, 164] on input "a. [PERSON_NAME] with a senior team member who can mentor him through the criti…" at bounding box center [321, 160] width 0 height 7
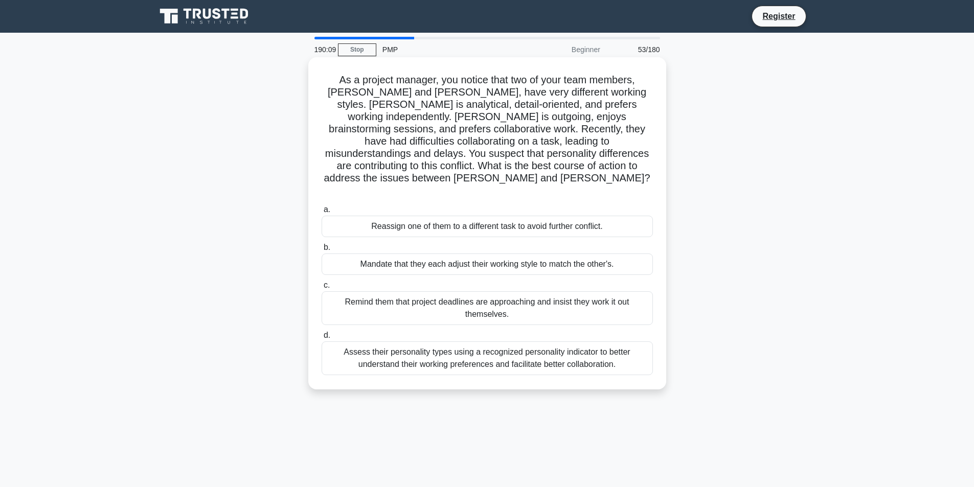
click at [575, 341] on div "Assess their personality types using a recognized personality indicator to bett…" at bounding box center [486, 358] width 331 height 34
click at [321, 332] on input "d. Assess their personality types using a recognized personality indicator to b…" at bounding box center [321, 335] width 0 height 7
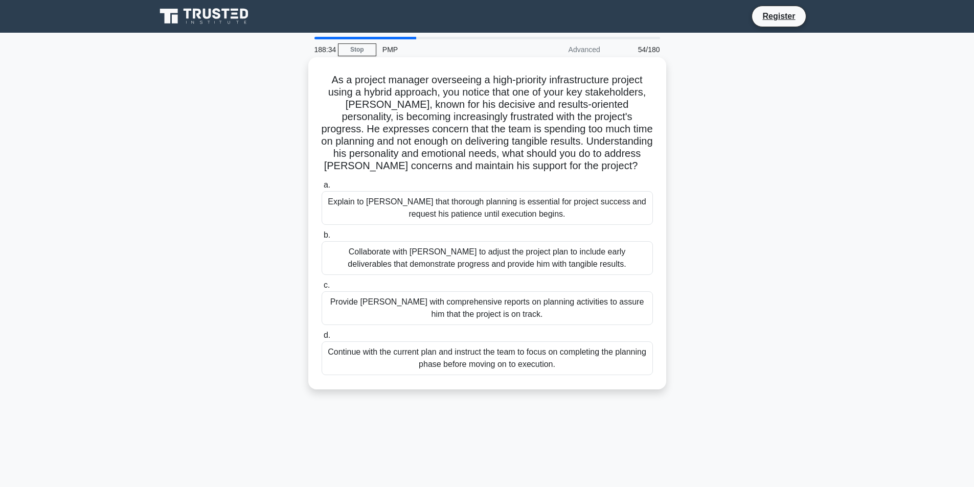
click at [414, 272] on div "Collaborate with [PERSON_NAME] to adjust the project plan to include early deli…" at bounding box center [486, 258] width 331 height 34
click at [321, 239] on input "b. Collaborate with [PERSON_NAME] to adjust the project plan to include early d…" at bounding box center [321, 235] width 0 height 7
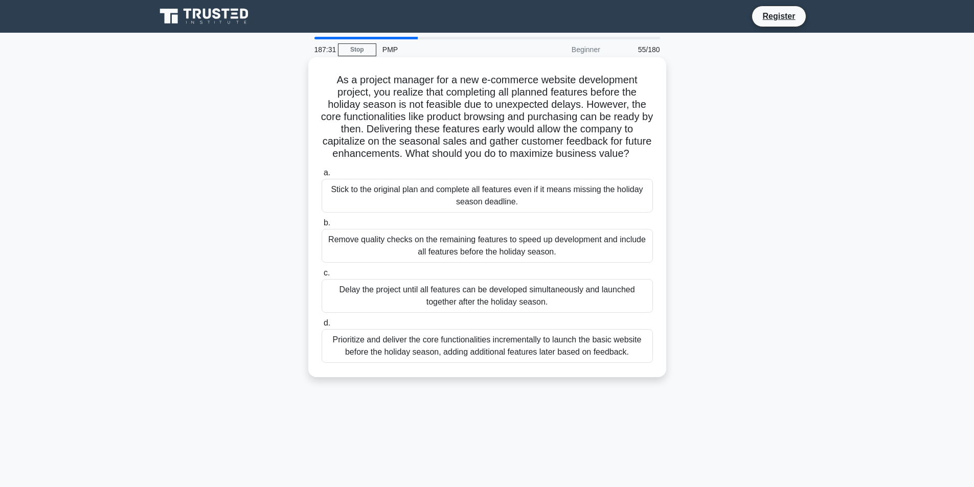
click at [475, 363] on div "Prioritize and deliver the core functionalities incrementally to launch the bas…" at bounding box center [486, 346] width 331 height 34
click at [321, 327] on input "d. Prioritize and deliver the core functionalities incrementally to launch the …" at bounding box center [321, 323] width 0 height 7
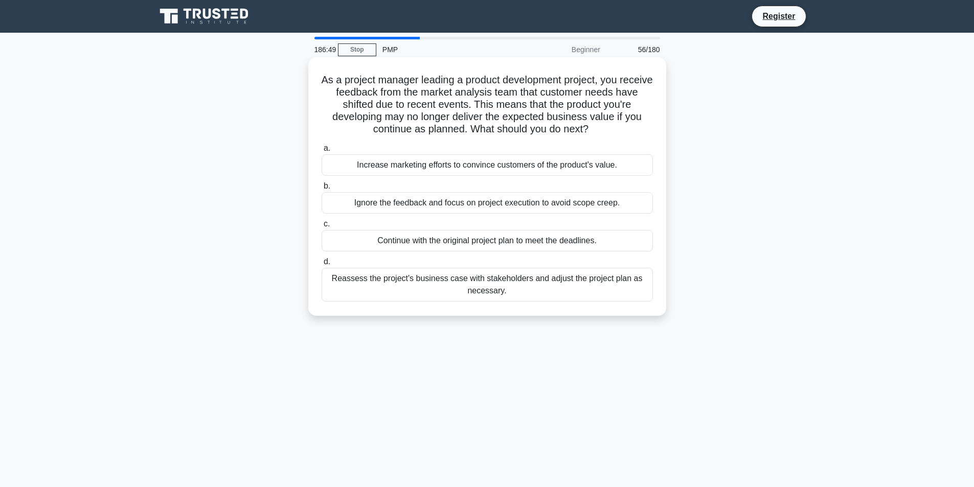
click at [455, 295] on div "Reassess the project's business case with stakeholders and adjust the project p…" at bounding box center [486, 285] width 331 height 34
click at [321, 265] on input "d. Reassess the project's business case with stakeholders and adjust the projec…" at bounding box center [321, 262] width 0 height 7
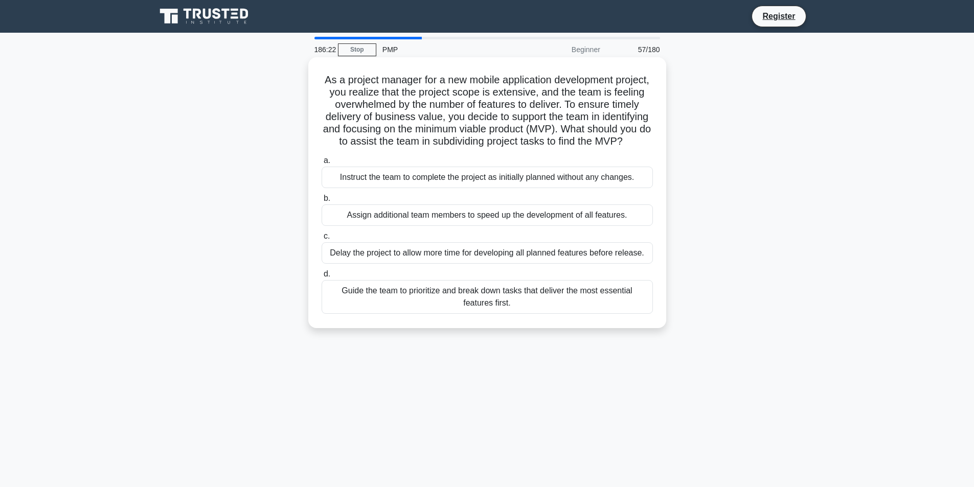
click at [452, 314] on div "Guide the team to prioritize and break down tasks that deliver the most essenti…" at bounding box center [486, 297] width 331 height 34
click at [321, 277] on input "d. Guide the team to prioritize and break down tasks that deliver the most esse…" at bounding box center [321, 274] width 0 height 7
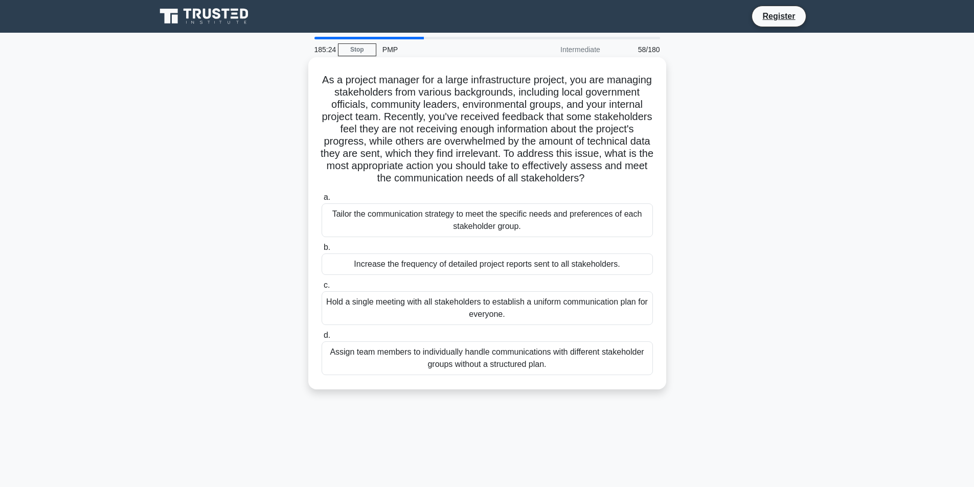
click at [403, 235] on div "Tailor the communication strategy to meet the specific needs and preferences of…" at bounding box center [486, 220] width 331 height 34
click at [321, 201] on input "a. Tailor the communication strategy to meet the specific needs and preferences…" at bounding box center [321, 197] width 0 height 7
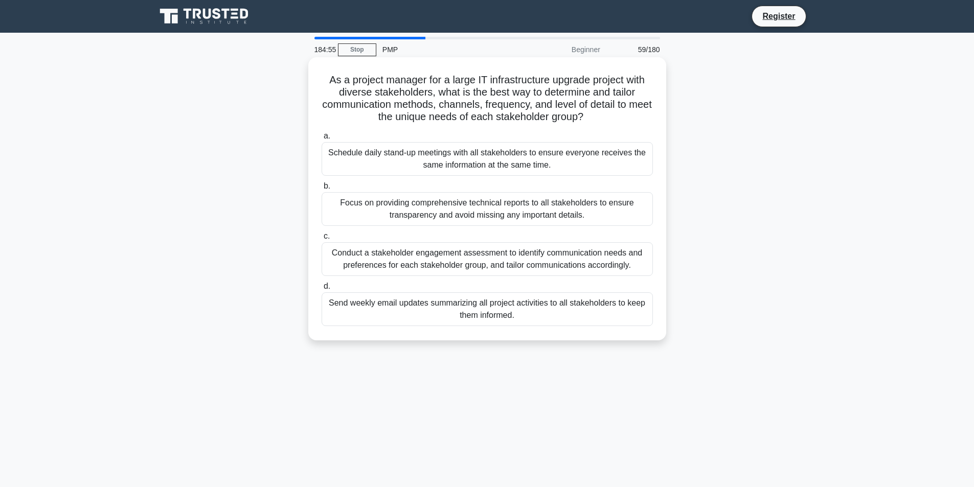
click at [469, 265] on div "Conduct a stakeholder engagement assessment to identify communication needs and…" at bounding box center [486, 259] width 331 height 34
click at [321, 240] on input "c. Conduct a stakeholder engagement assessment to identify communication needs …" at bounding box center [321, 236] width 0 height 7
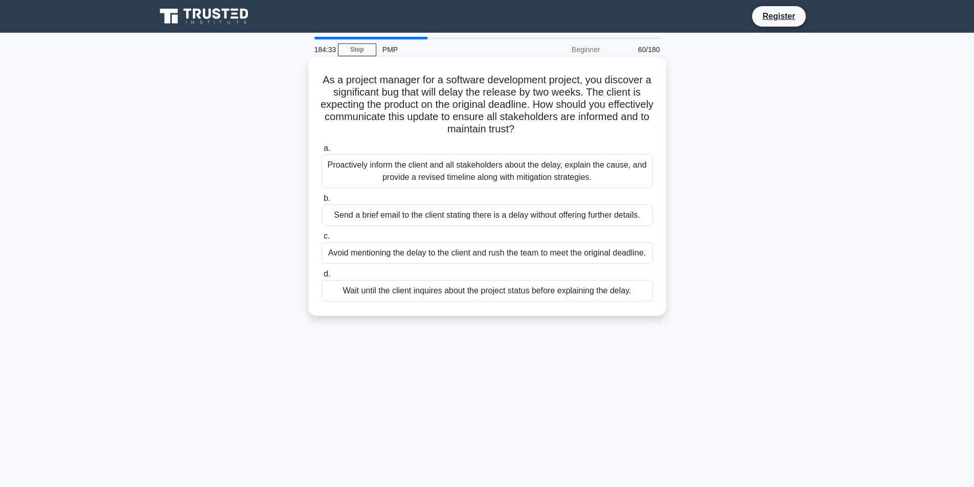
click at [464, 166] on div "Proactively inform the client and all stakeholders about the delay, explain the…" at bounding box center [486, 171] width 331 height 34
click at [321, 152] on input "a. Proactively inform the client and all stakeholders about the delay, explain …" at bounding box center [321, 148] width 0 height 7
